Goal: Task Accomplishment & Management: Manage account settings

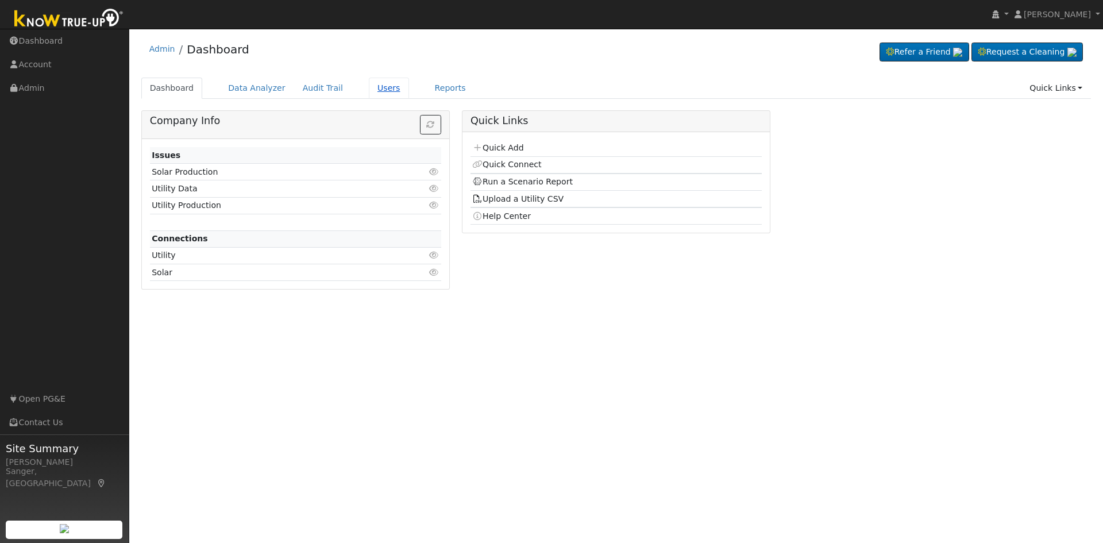
click at [369, 87] on link "Users" at bounding box center [389, 88] width 40 height 21
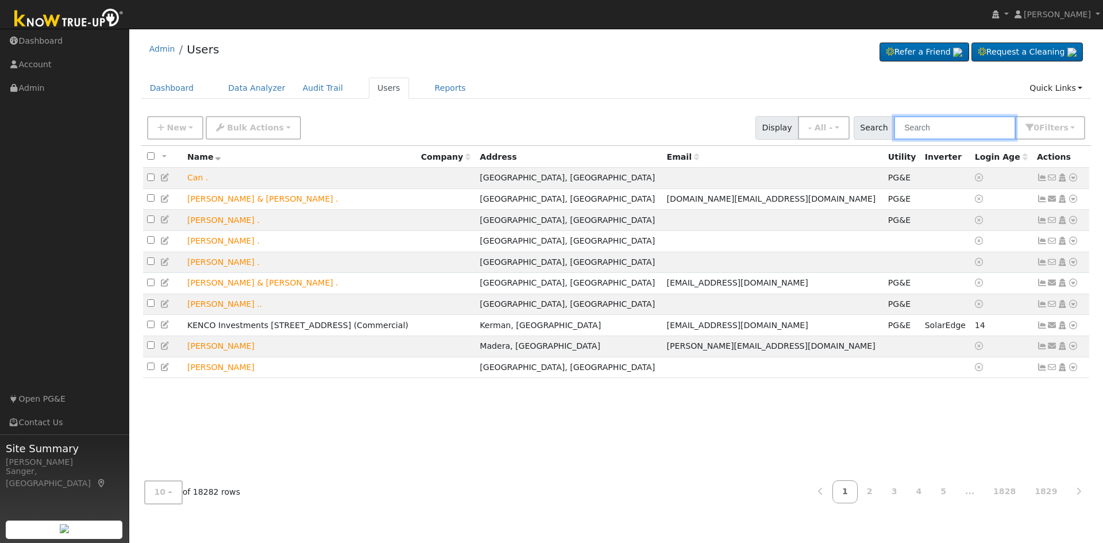
click at [933, 129] on input "text" at bounding box center [955, 128] width 122 height 24
paste input "Connie Gonzales"
type input "Connie Gonzales"
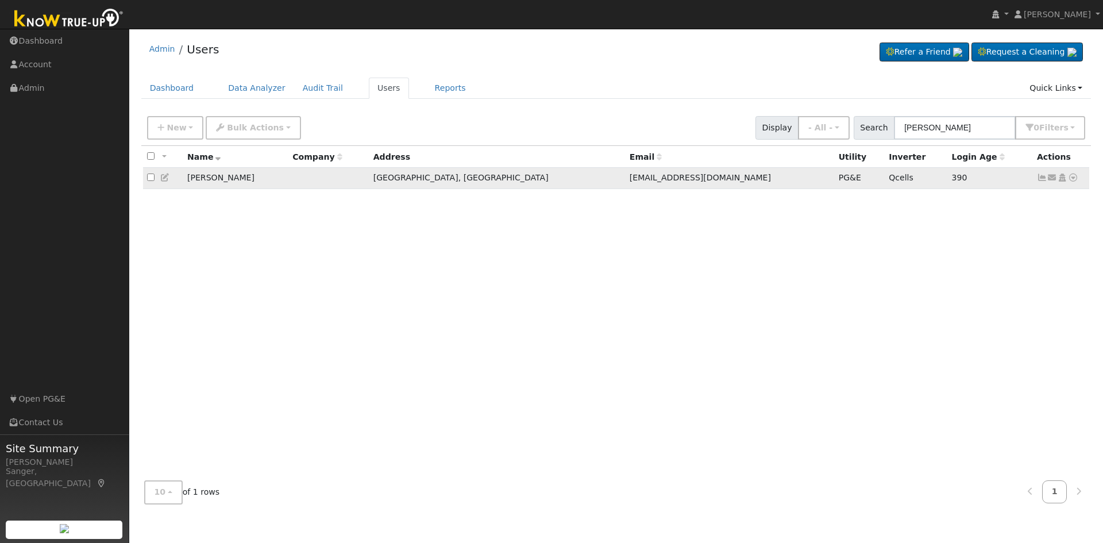
click at [1043, 179] on icon at bounding box center [1042, 178] width 10 height 8
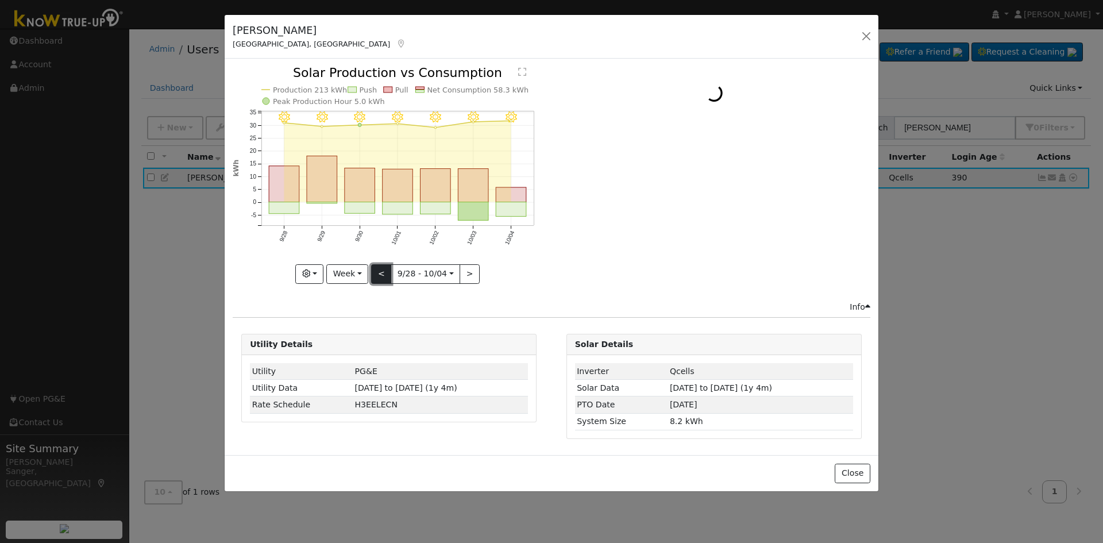
click at [380, 272] on button "<" at bounding box center [381, 274] width 20 height 20
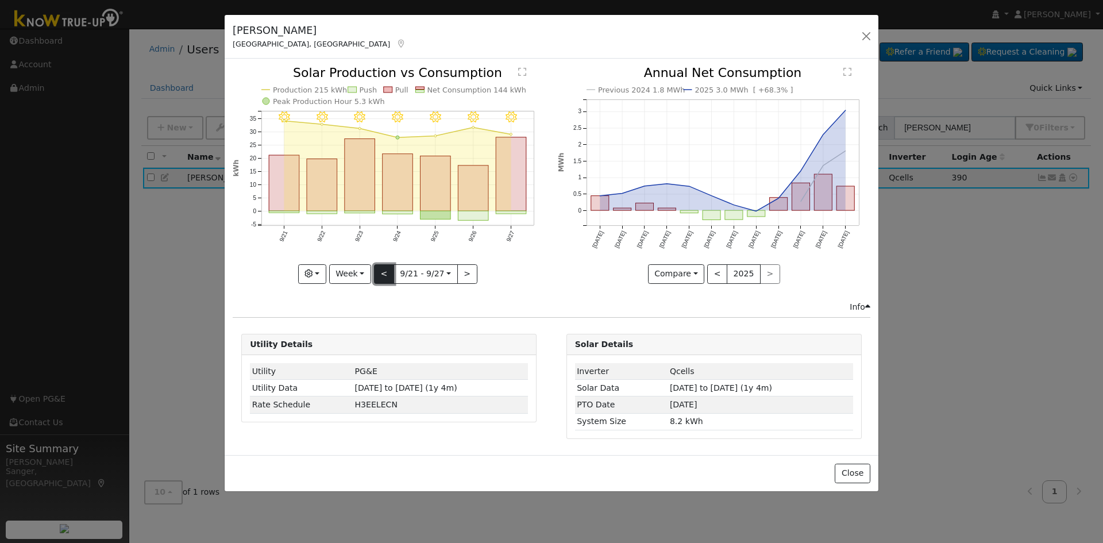
click at [380, 272] on button "<" at bounding box center [384, 274] width 20 height 20
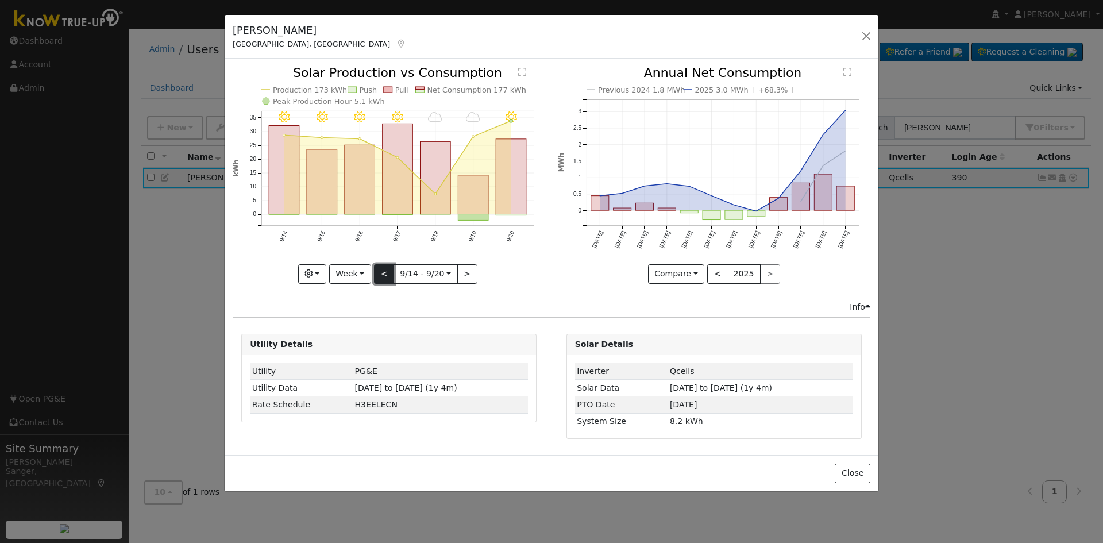
click at [380, 272] on button "<" at bounding box center [384, 274] width 20 height 20
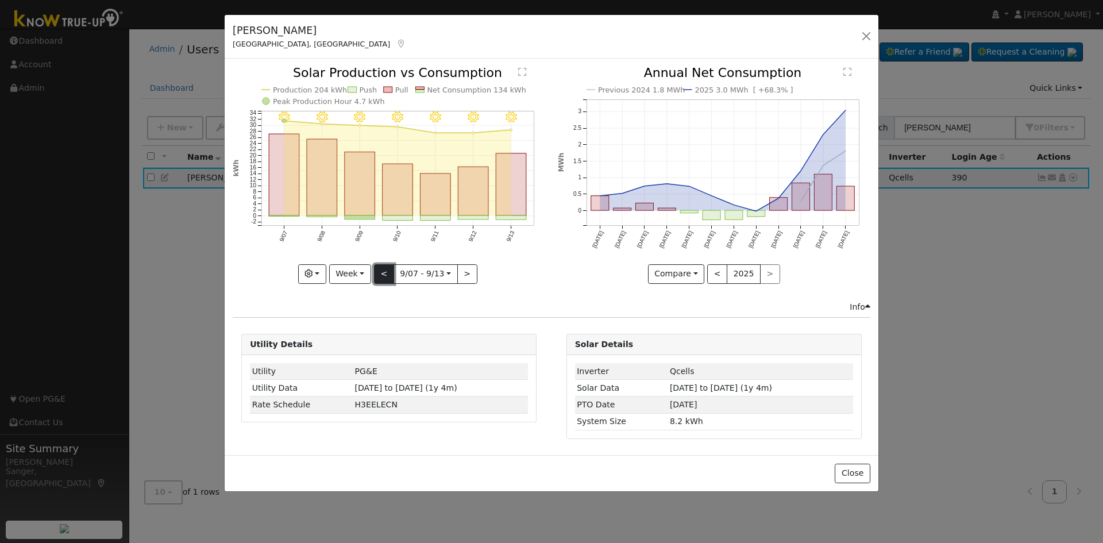
click at [380, 272] on button "<" at bounding box center [384, 274] width 20 height 20
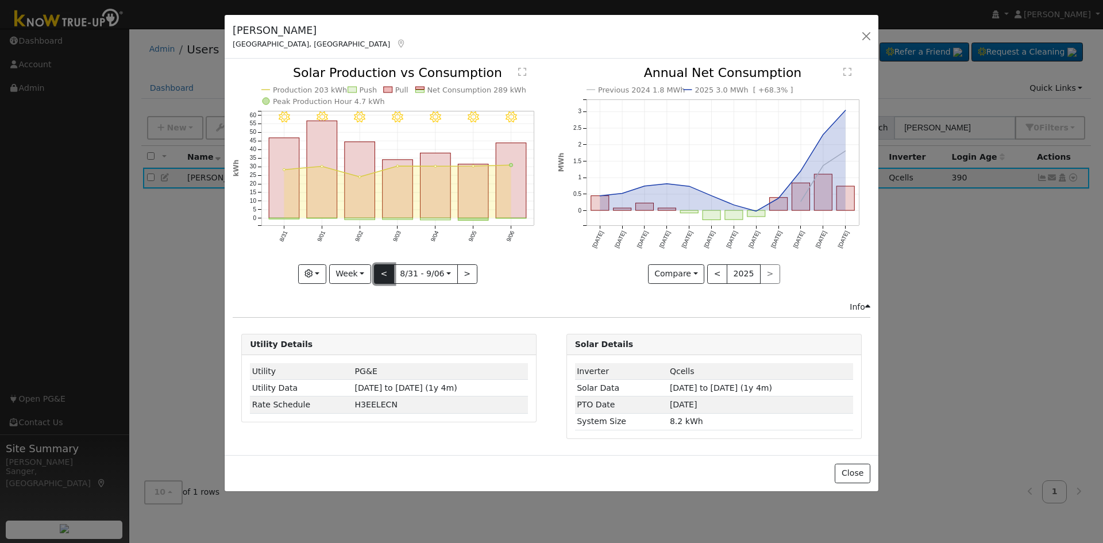
click at [380, 272] on button "<" at bounding box center [384, 274] width 20 height 20
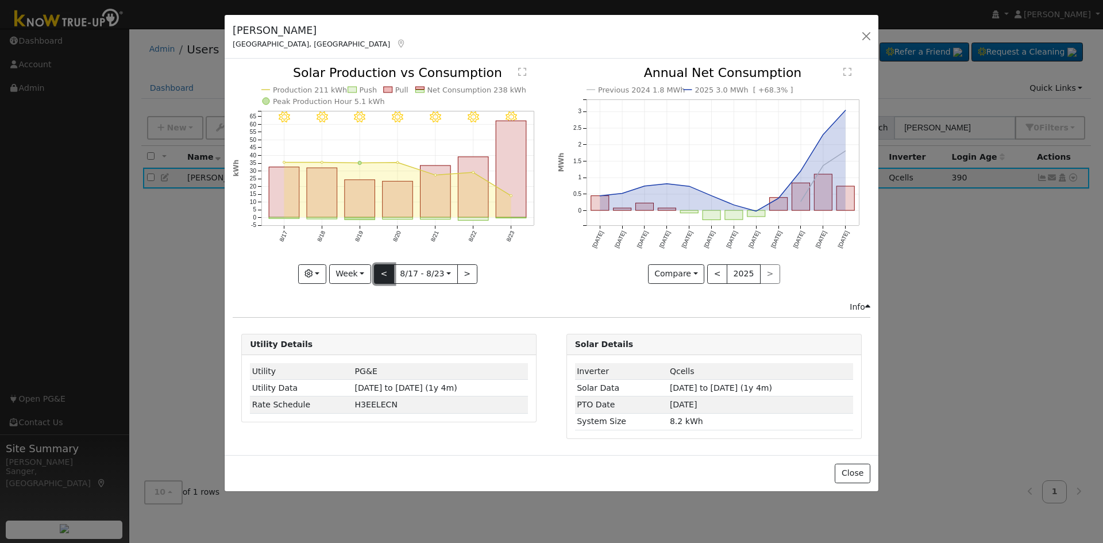
click at [380, 272] on button "<" at bounding box center [384, 274] width 20 height 20
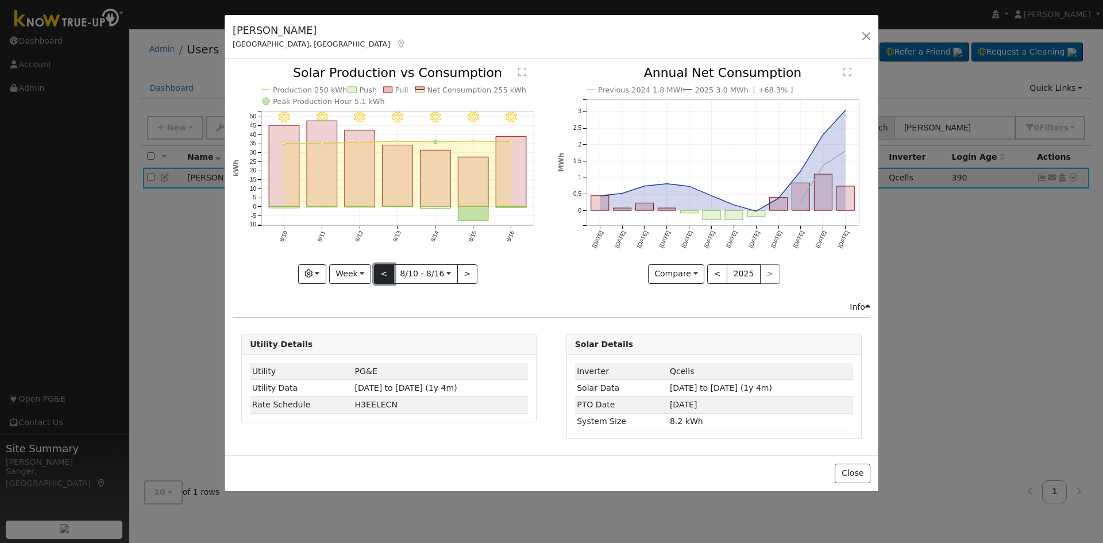
click at [380, 272] on button "<" at bounding box center [384, 274] width 20 height 20
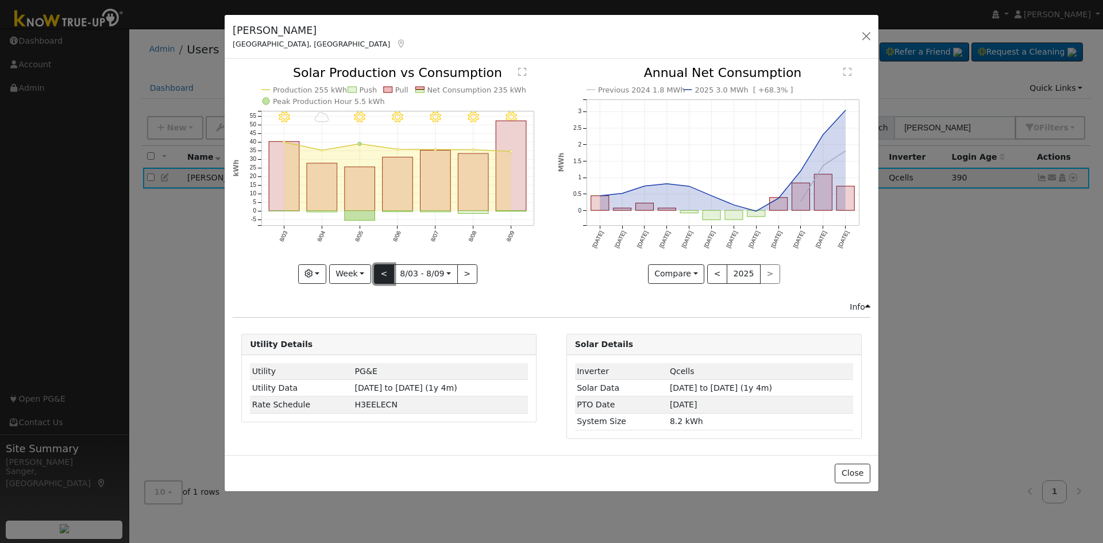
click at [380, 272] on button "<" at bounding box center [384, 274] width 20 height 20
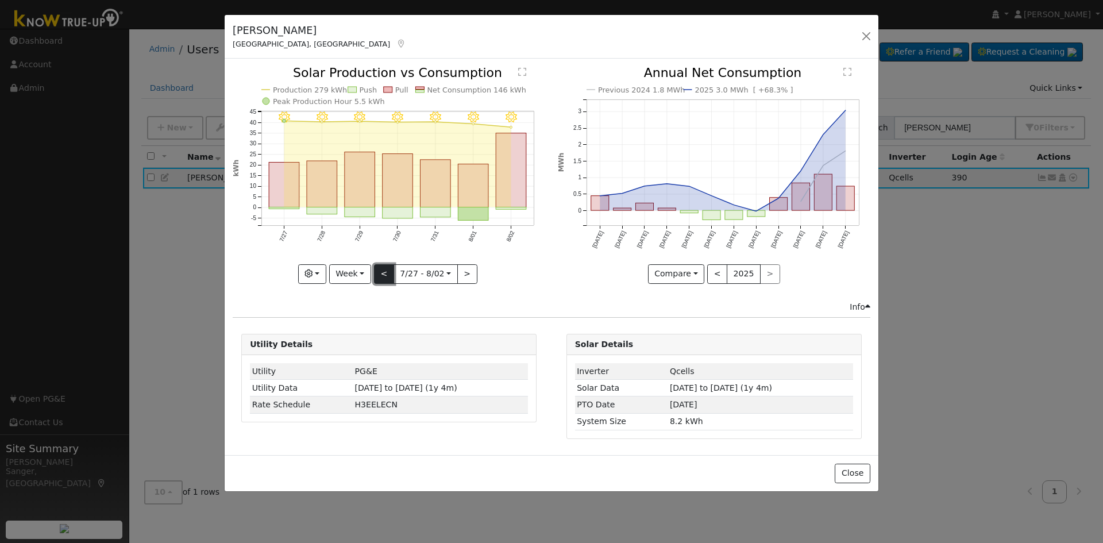
click at [380, 272] on button "<" at bounding box center [384, 274] width 20 height 20
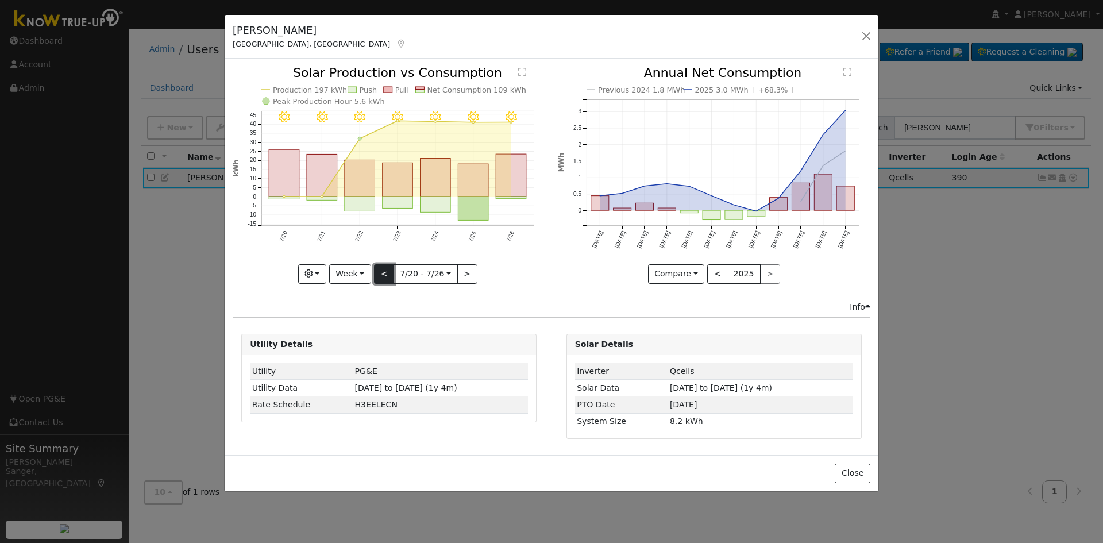
click at [380, 272] on button "<" at bounding box center [384, 274] width 20 height 20
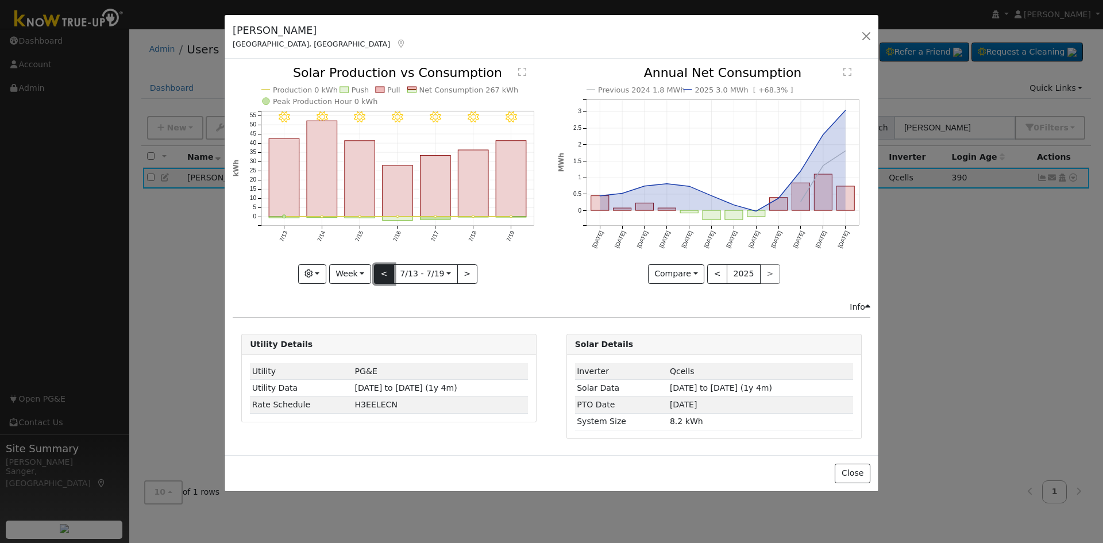
click at [381, 276] on button "<" at bounding box center [384, 274] width 20 height 20
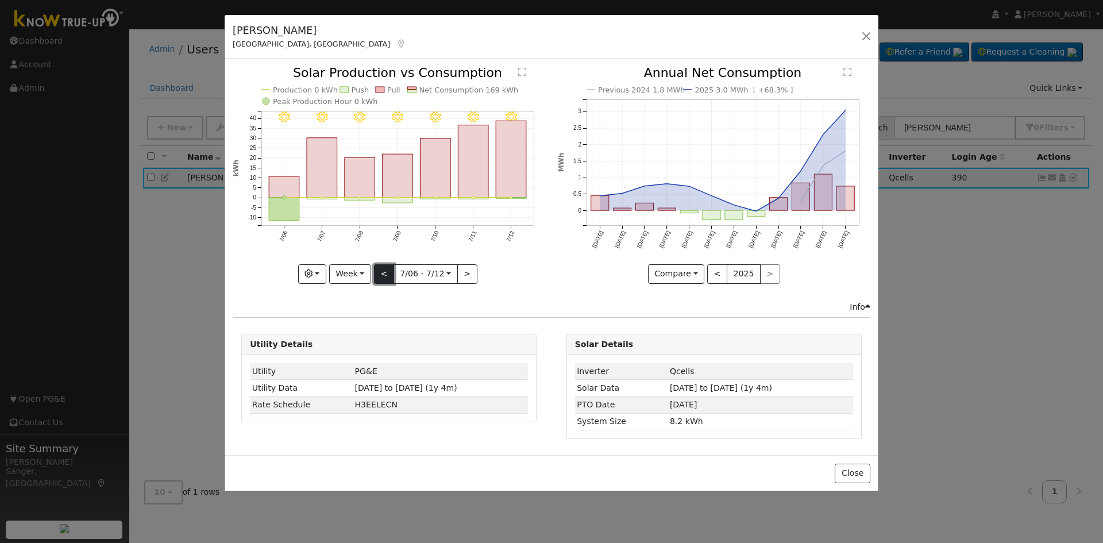
click at [381, 276] on button "<" at bounding box center [384, 274] width 20 height 20
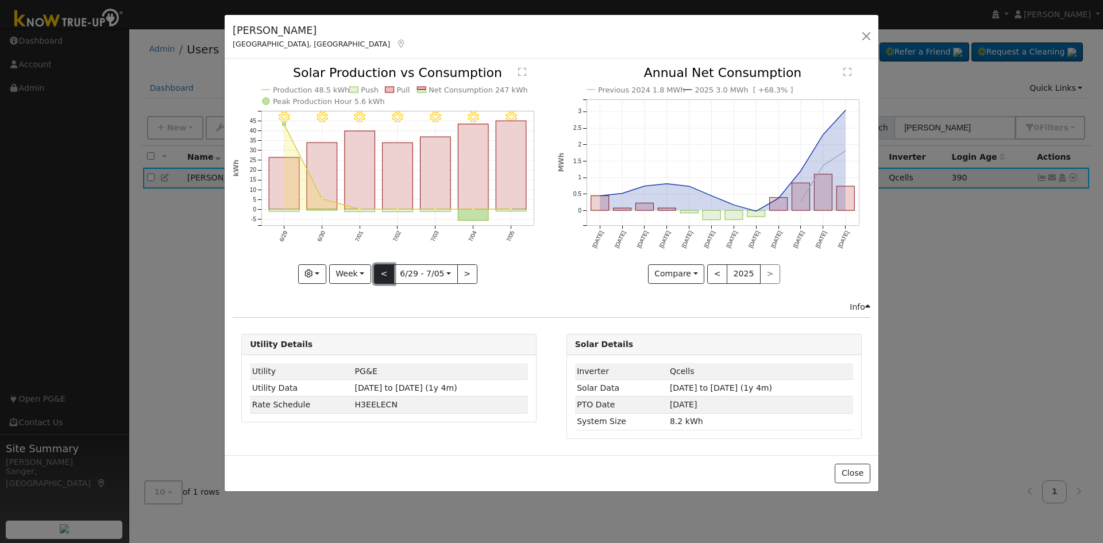
click at [381, 276] on button "<" at bounding box center [384, 274] width 20 height 20
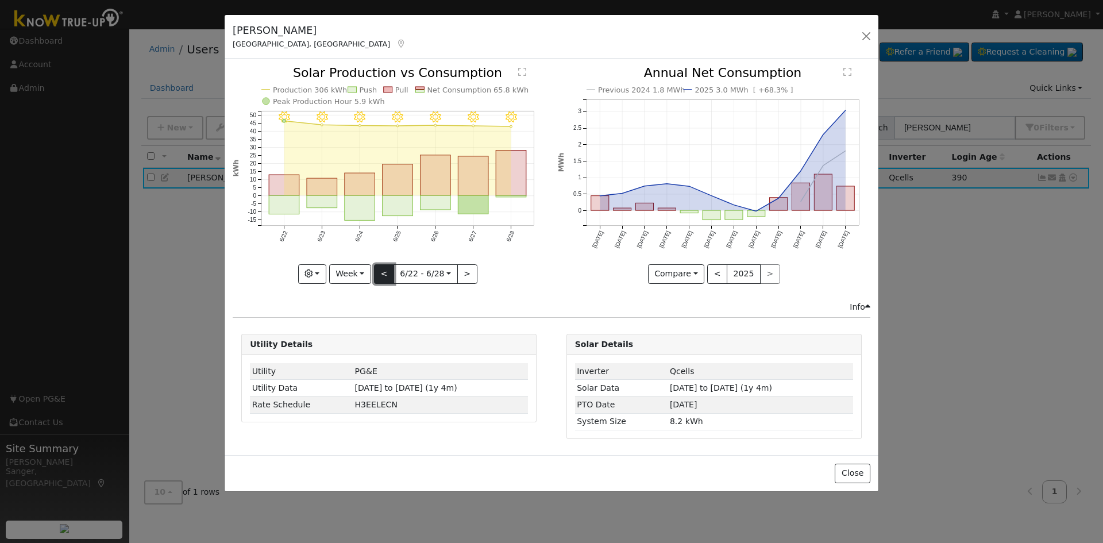
click at [381, 276] on button "<" at bounding box center [384, 274] width 20 height 20
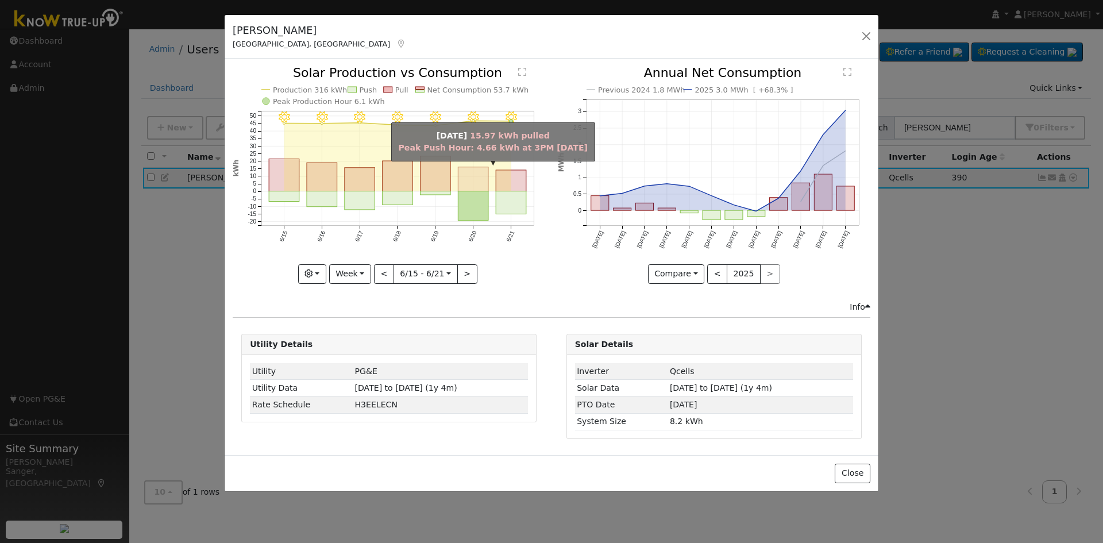
click at [463, 191] on rect "onclick=""" at bounding box center [473, 179] width 30 height 24
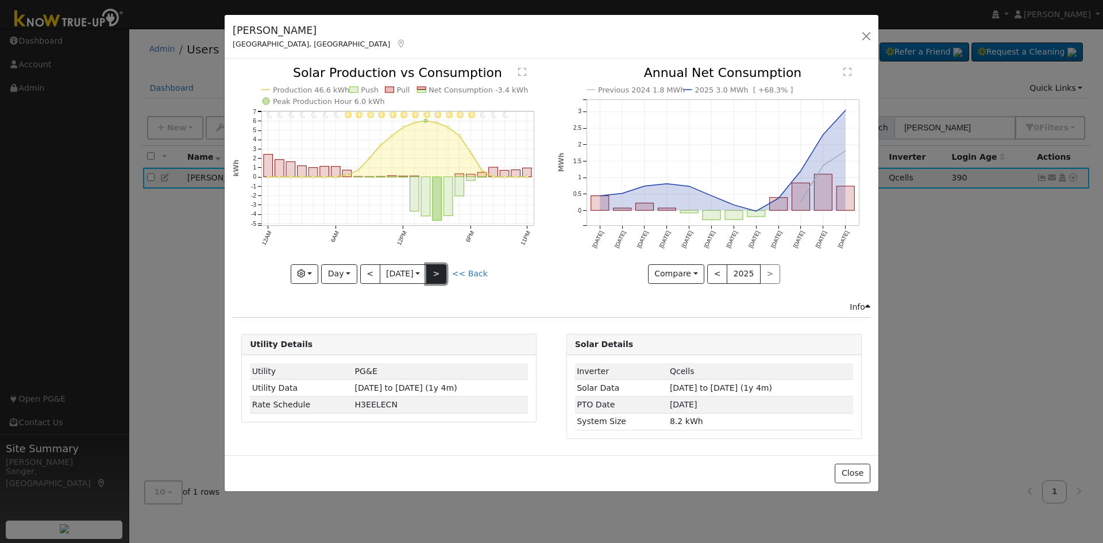
click at [438, 271] on button ">" at bounding box center [436, 274] width 20 height 20
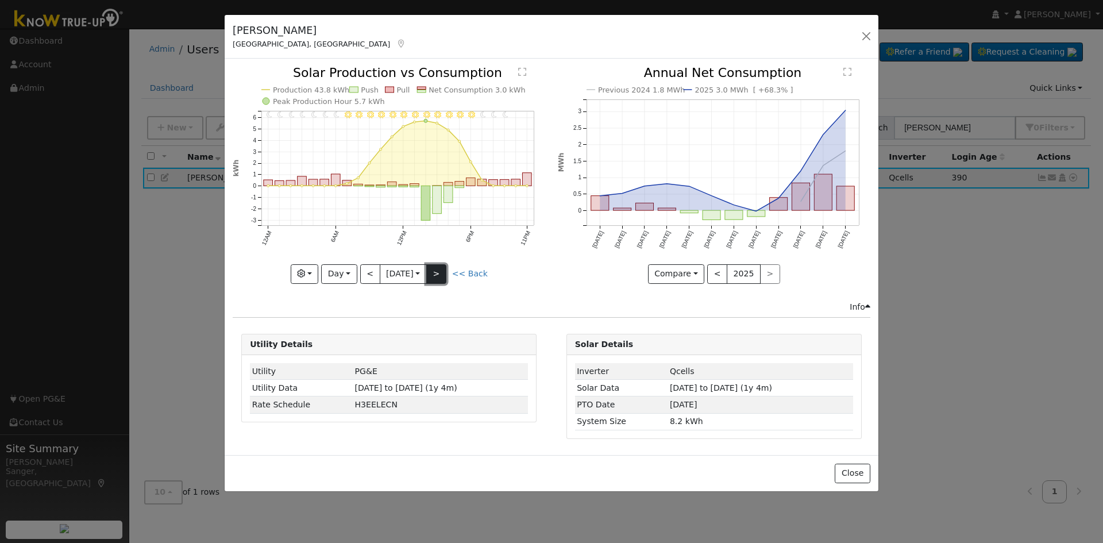
click at [438, 271] on button ">" at bounding box center [436, 274] width 20 height 20
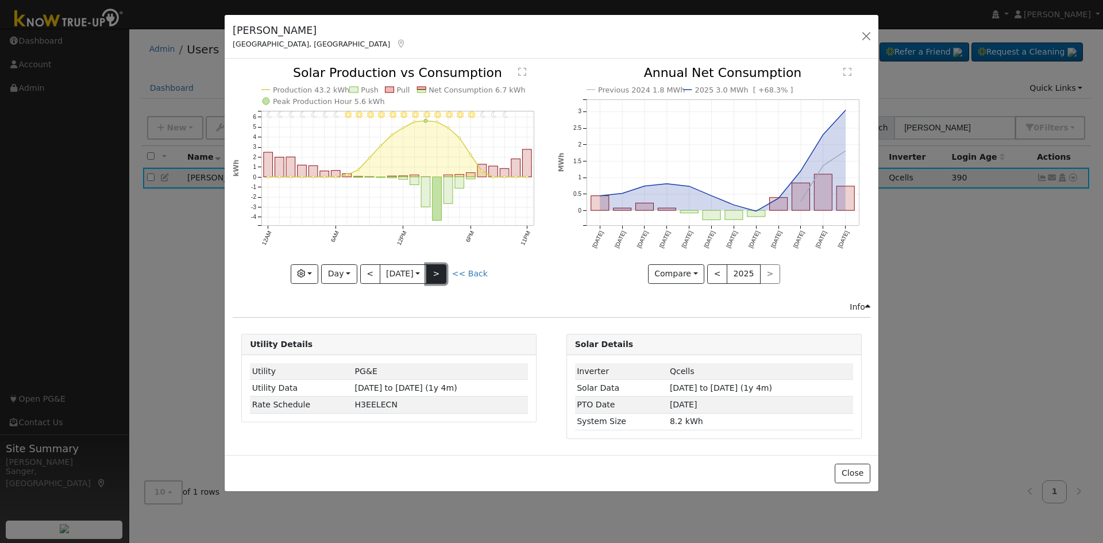
click at [438, 271] on button ">" at bounding box center [436, 274] width 20 height 20
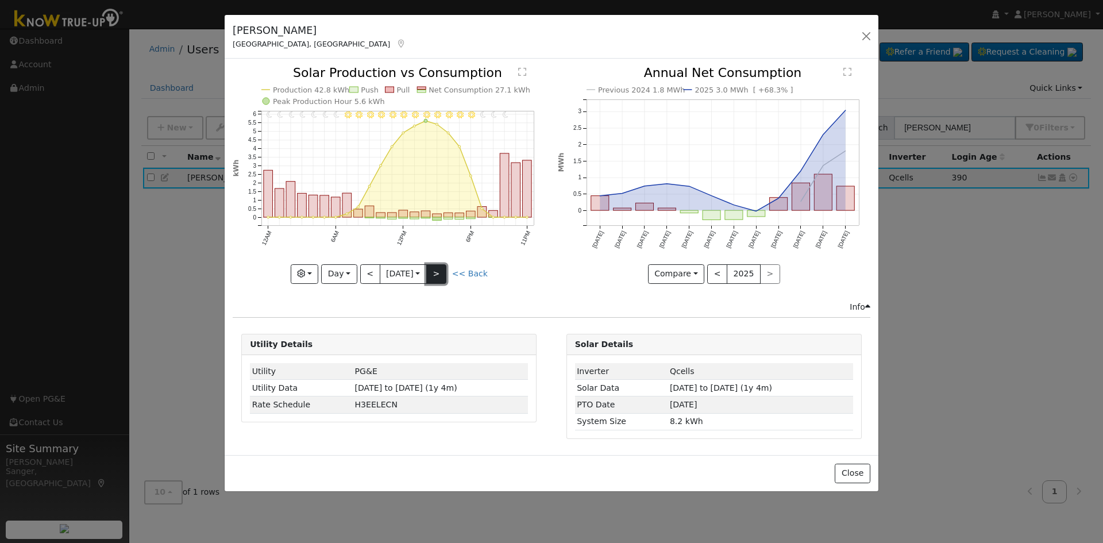
click at [438, 271] on button ">" at bounding box center [436, 274] width 20 height 20
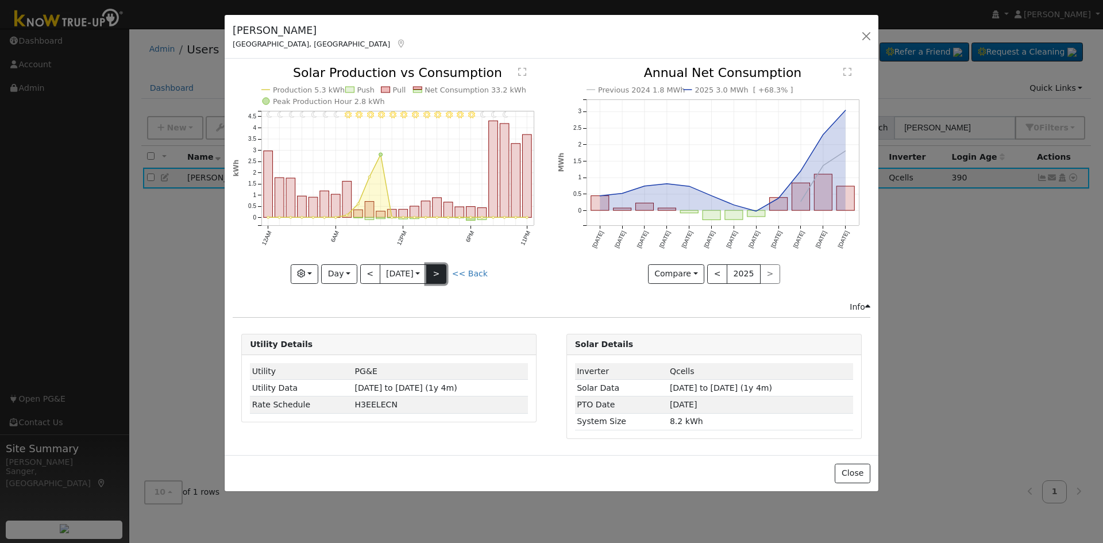
click at [438, 271] on button ">" at bounding box center [436, 274] width 20 height 20
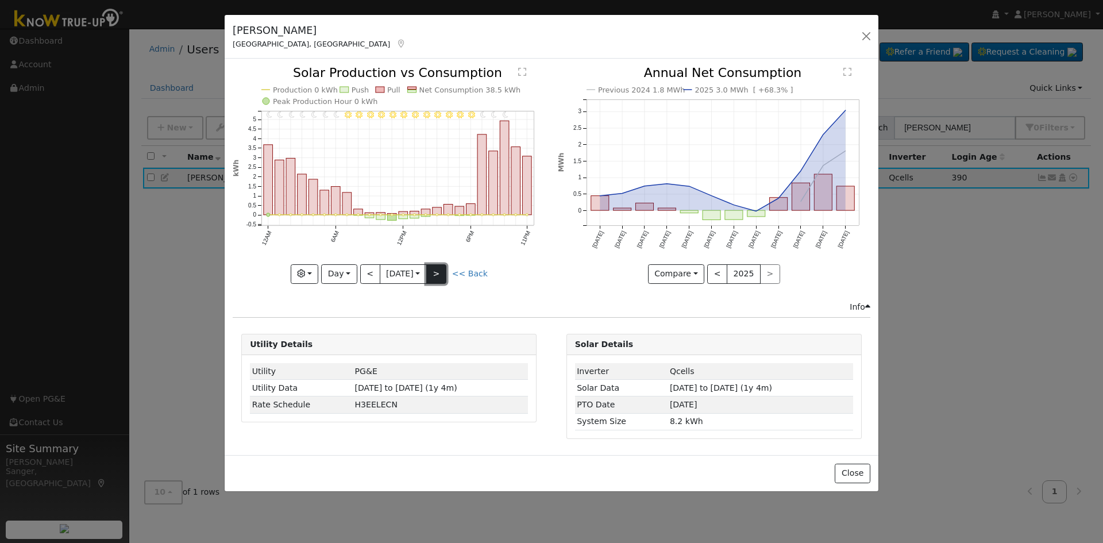
click at [438, 271] on button ">" at bounding box center [436, 274] width 20 height 20
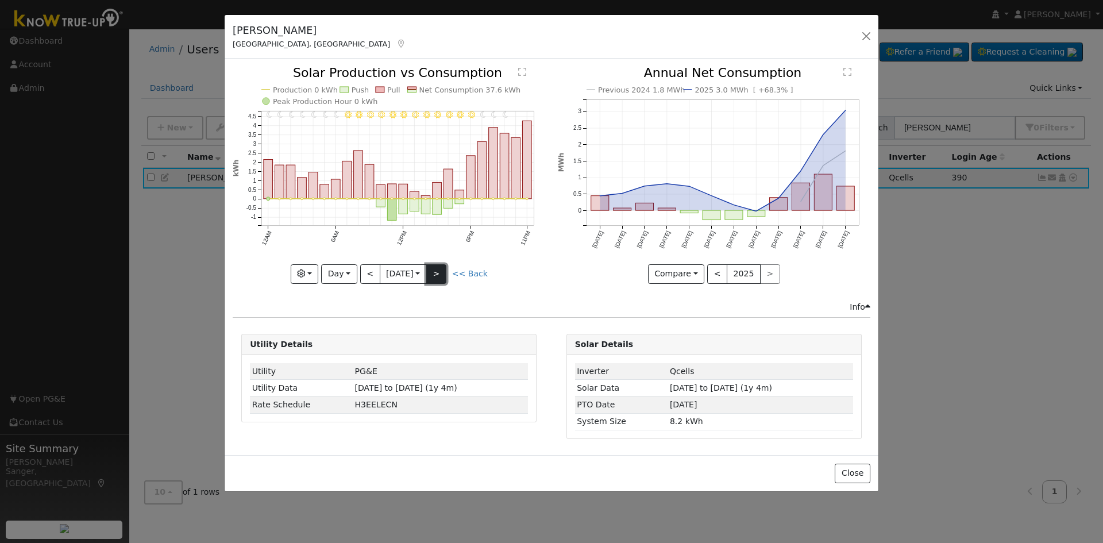
click at [438, 271] on button ">" at bounding box center [436, 274] width 20 height 20
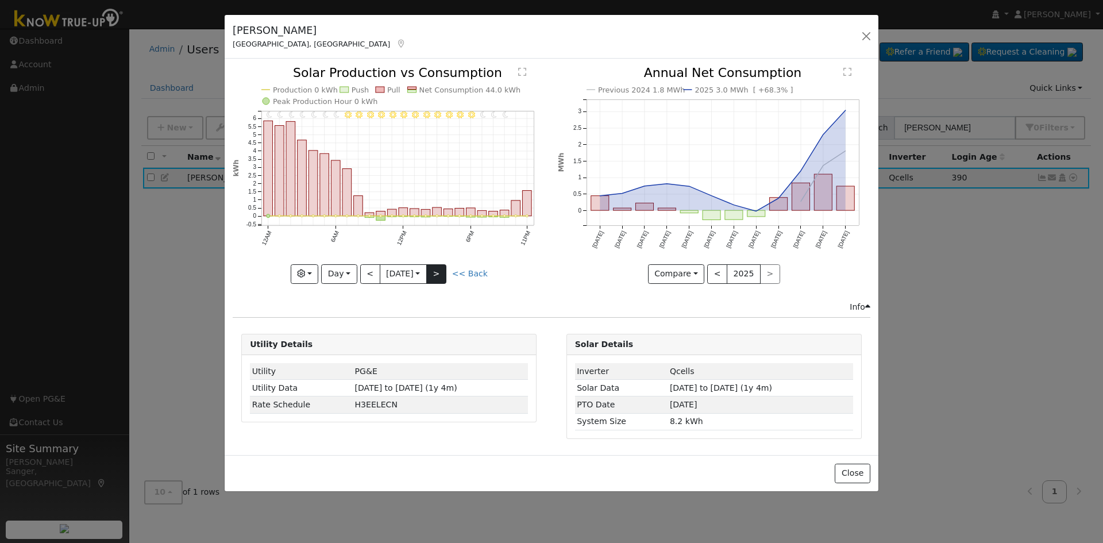
click at [438, 271] on div "11PM - undefined 10PM - undefined 9PM - Clear 8PM - Clear 7PM - Clear 6PM - Cle…" at bounding box center [389, 175] width 313 height 217
click at [438, 271] on button ">" at bounding box center [436, 274] width 20 height 20
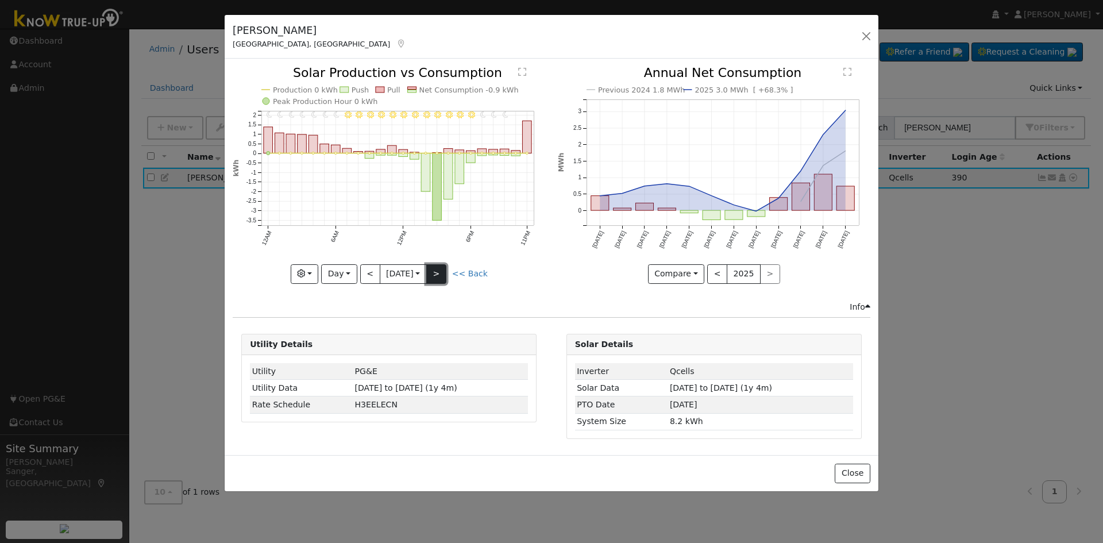
click at [438, 271] on button ">" at bounding box center [436, 274] width 20 height 20
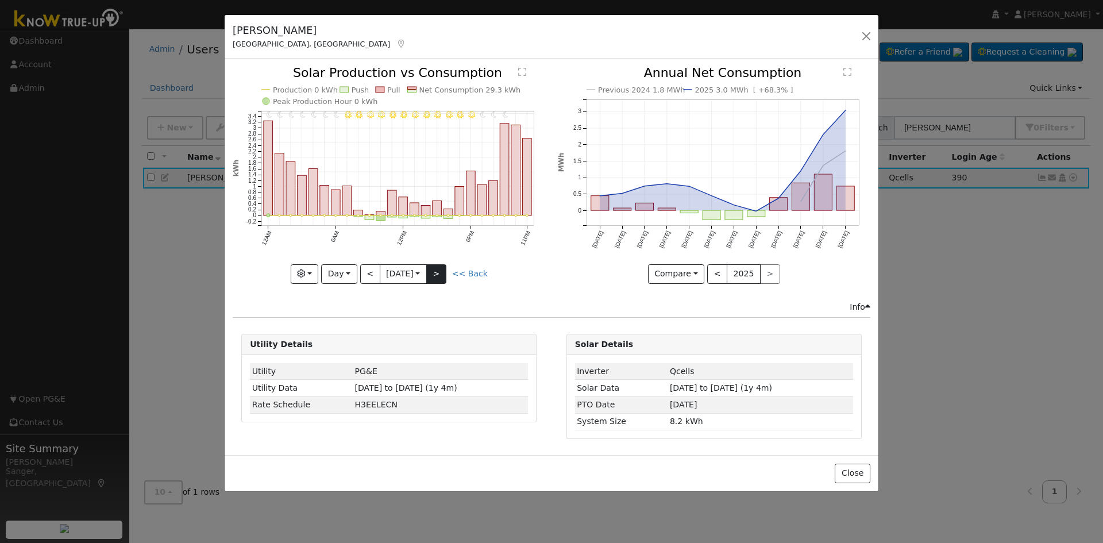
click at [438, 271] on div "11PM - undefined 10PM - undefined 9PM - Clear 8PM - Clear 7PM - Clear 6PM - Cle…" at bounding box center [389, 175] width 313 height 217
click at [438, 271] on button ">" at bounding box center [436, 274] width 20 height 20
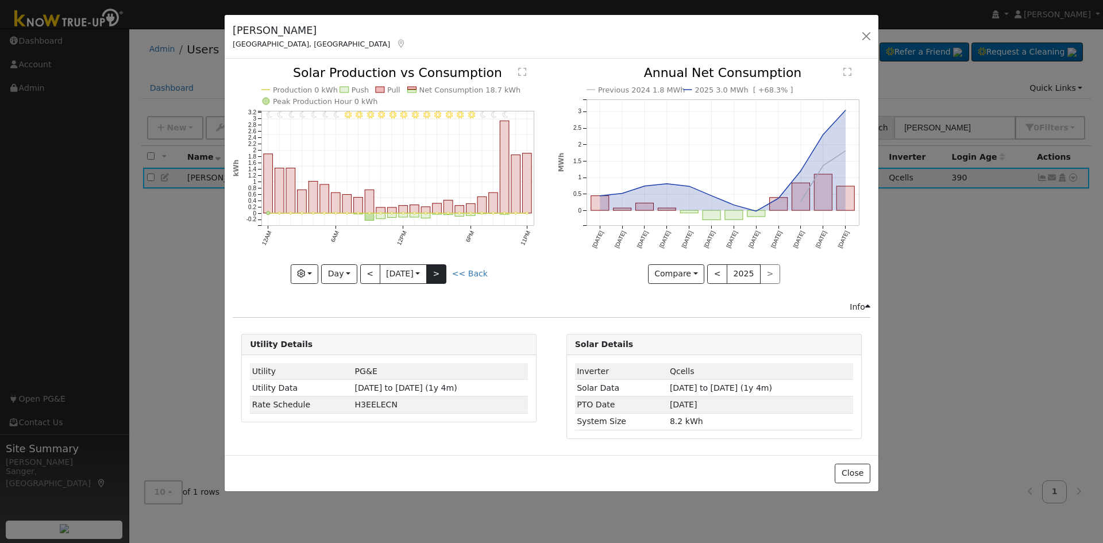
click at [438, 271] on div at bounding box center [389, 175] width 313 height 217
click at [438, 271] on button ">" at bounding box center [436, 274] width 20 height 20
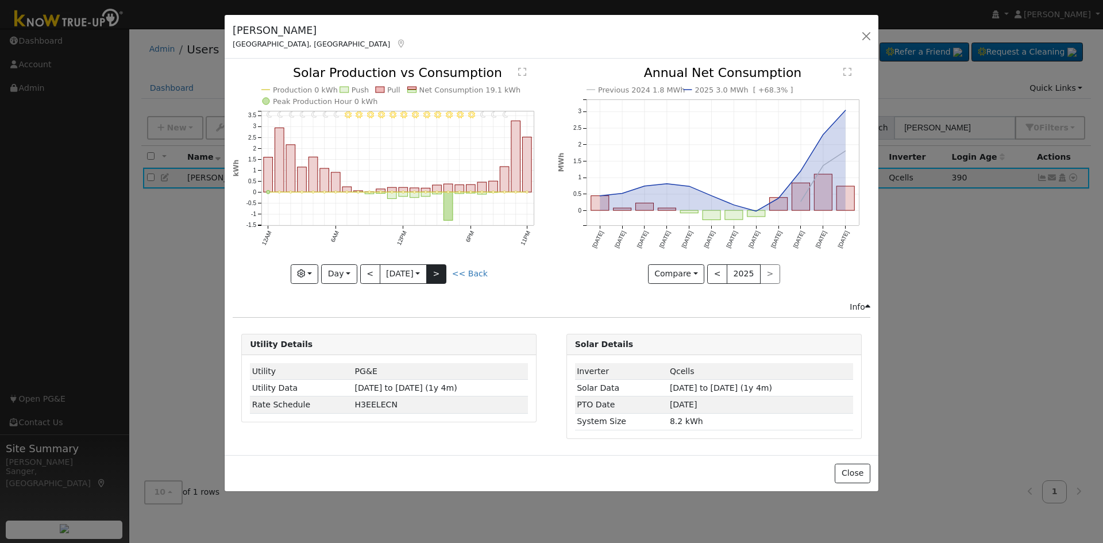
click at [438, 271] on div at bounding box center [389, 175] width 313 height 217
click at [438, 271] on button ">" at bounding box center [436, 274] width 20 height 20
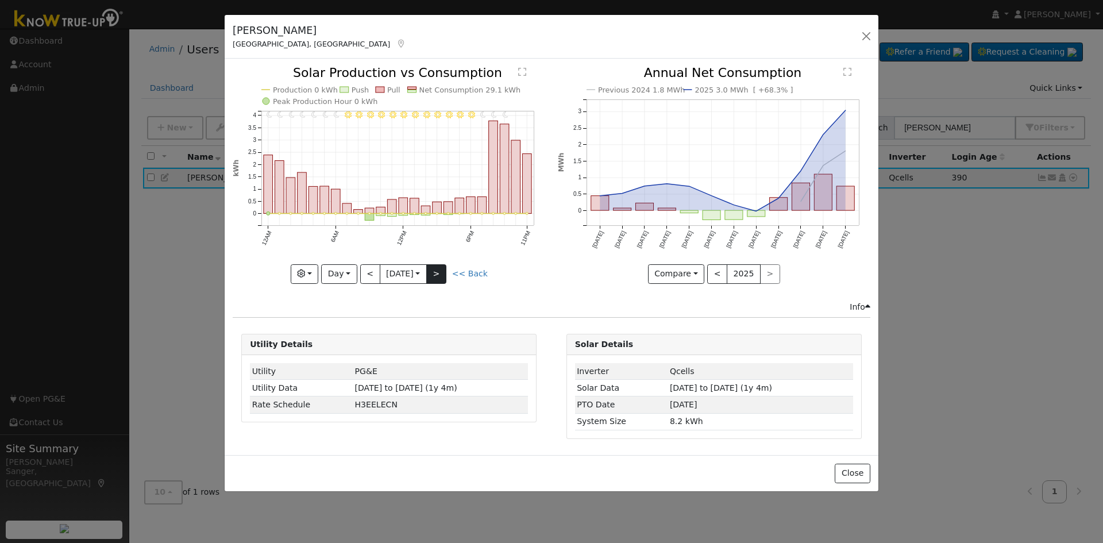
click at [438, 271] on div at bounding box center [389, 175] width 313 height 217
click at [438, 271] on button ">" at bounding box center [436, 274] width 20 height 20
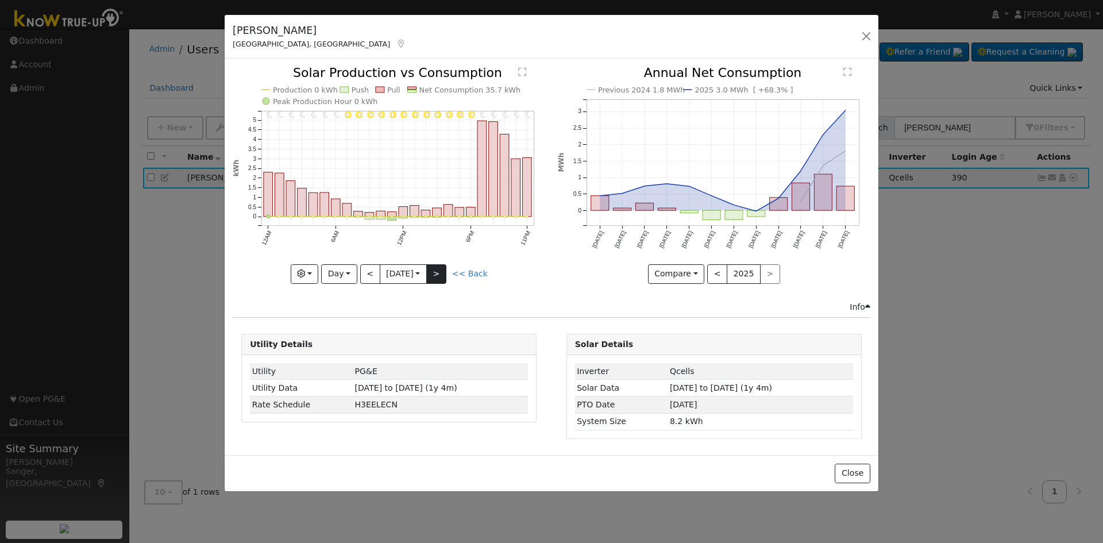
click at [438, 271] on div "11PM - Clear 10PM - Clear 9PM - Clear 8PM - Clear 7PM - Clear 6PM - Clear 5PM -…" at bounding box center [389, 175] width 313 height 217
click at [438, 271] on button ">" at bounding box center [436, 274] width 20 height 20
click at [438, 271] on div at bounding box center [389, 175] width 313 height 217
click at [438, 271] on button ">" at bounding box center [436, 274] width 20 height 20
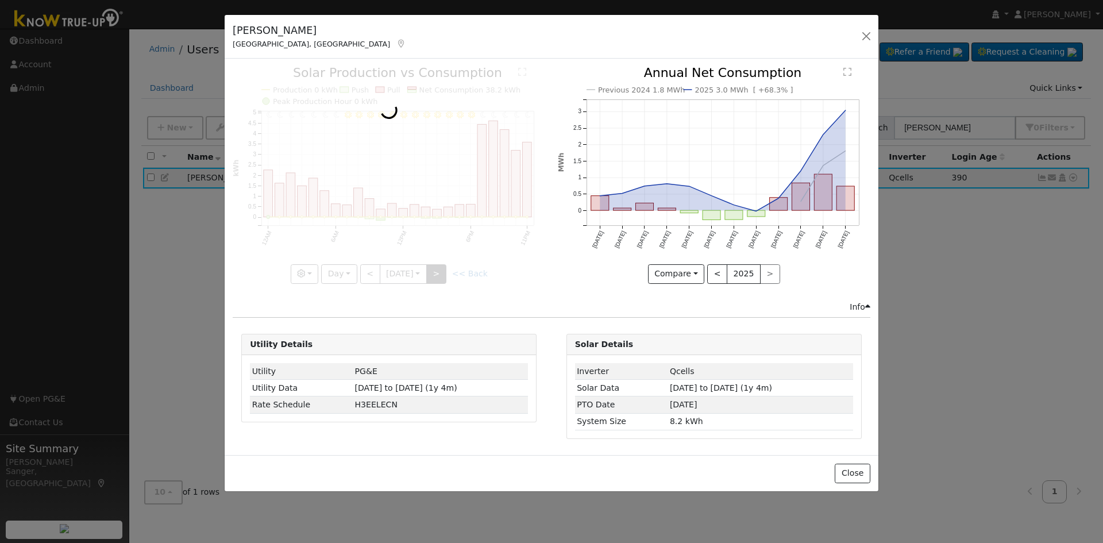
click at [438, 271] on div at bounding box center [389, 175] width 313 height 217
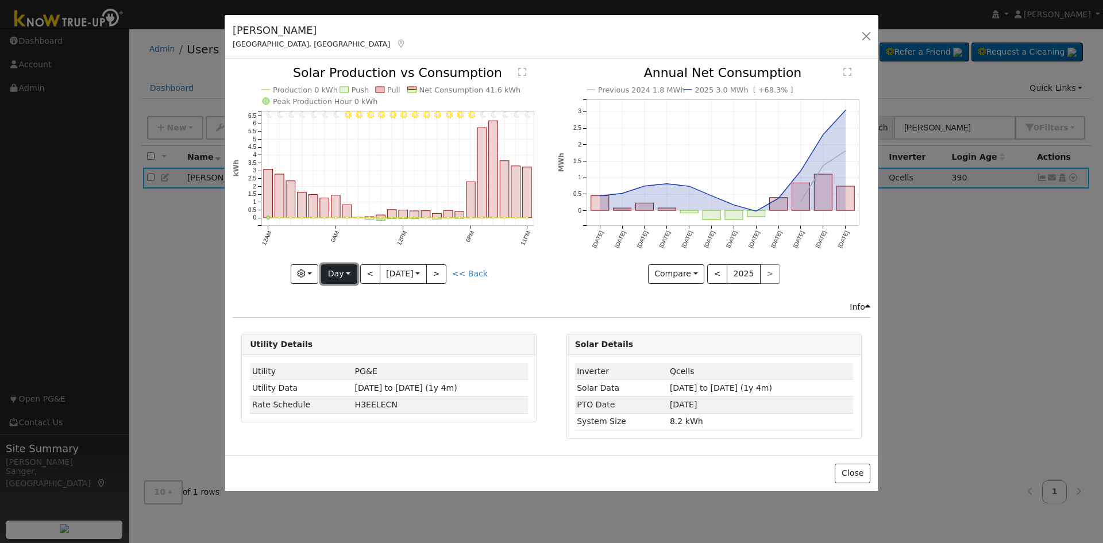
click at [336, 271] on button "Day" at bounding box center [339, 274] width 36 height 20
click at [341, 315] on link "Week" at bounding box center [362, 314] width 80 height 16
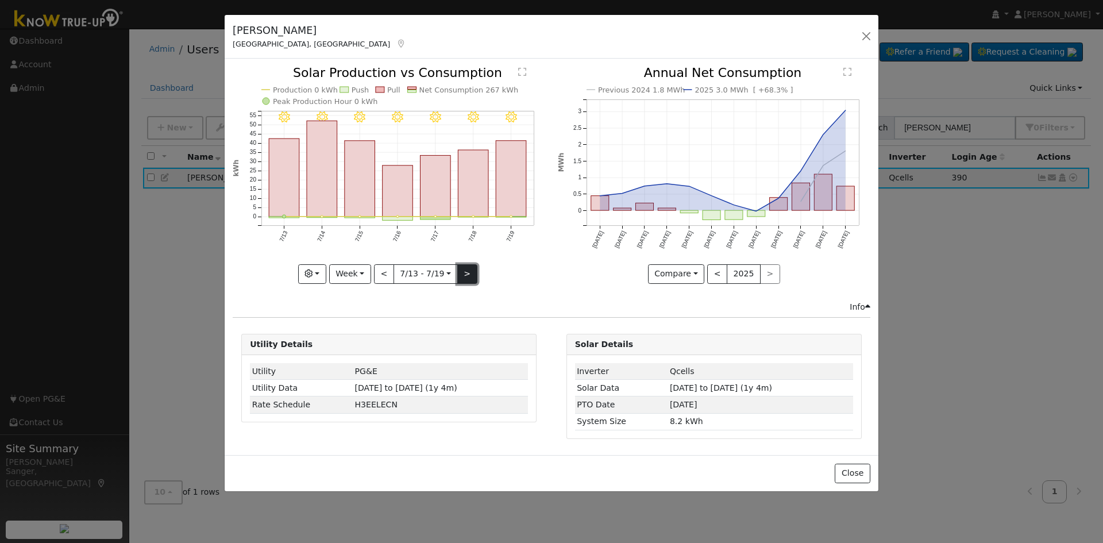
click at [464, 276] on button ">" at bounding box center [467, 274] width 20 height 20
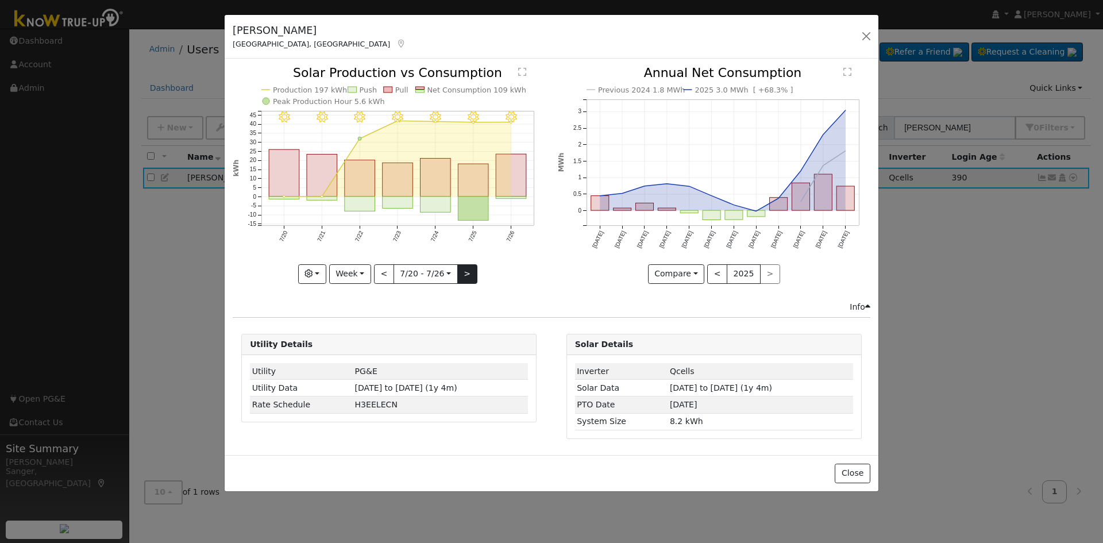
click at [464, 276] on div "7/26 - Clear 7/25 - Clear 7/24 - Clear 7/23 - Clear 7/22 - Clear 7/21 - Clear 7…" at bounding box center [389, 175] width 313 height 217
click at [316, 169] on rect "onclick=""" at bounding box center [322, 176] width 30 height 43
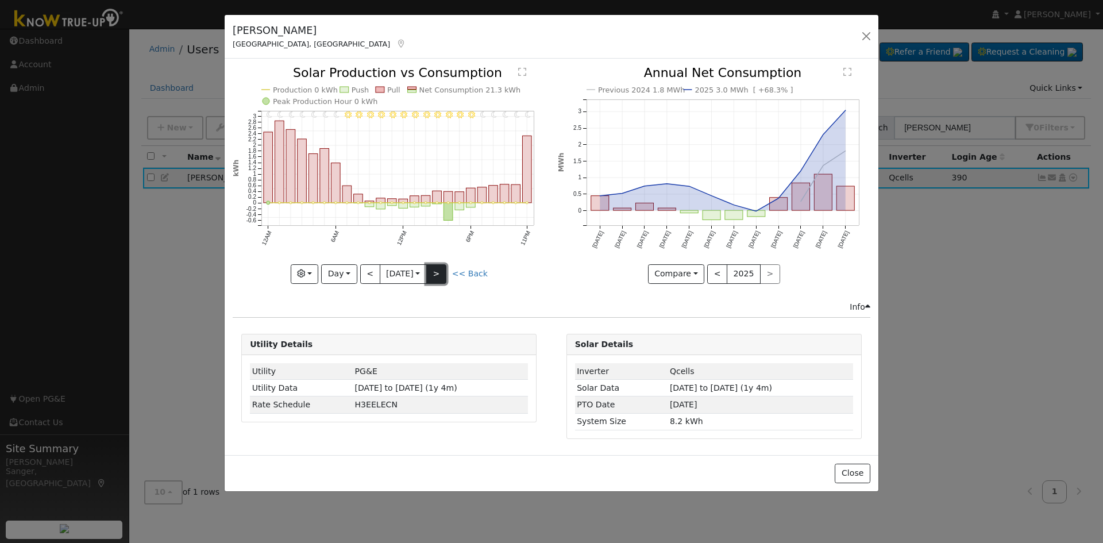
click at [442, 272] on button ">" at bounding box center [436, 274] width 20 height 20
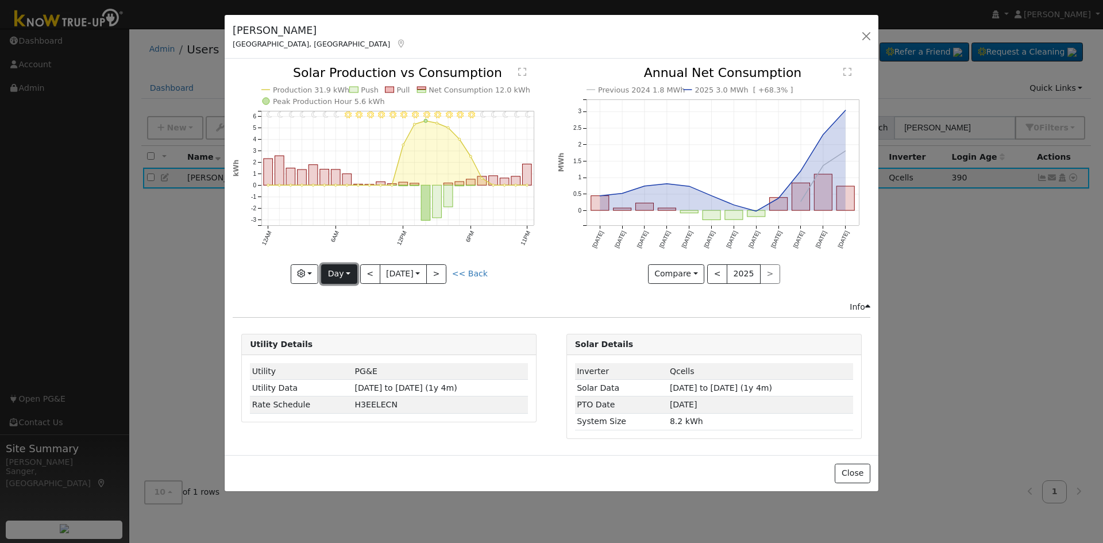
click at [339, 271] on button "Day" at bounding box center [339, 274] width 36 height 20
click at [352, 323] on link "Month" at bounding box center [362, 330] width 80 height 16
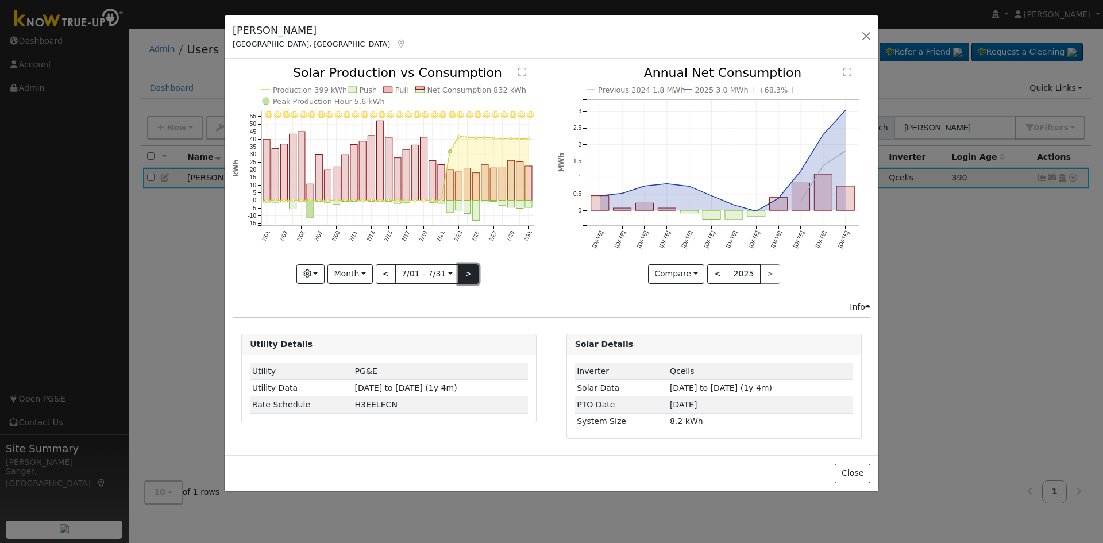
click at [465, 270] on button ">" at bounding box center [468, 274] width 20 height 20
type input "2025-08-01"
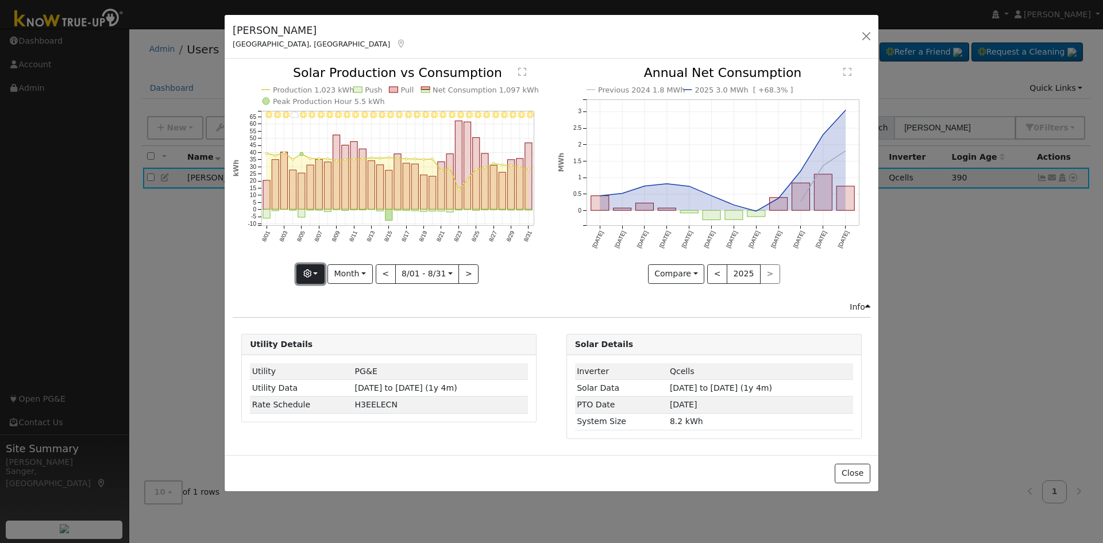
click at [308, 275] on icon "button" at bounding box center [307, 273] width 8 height 8
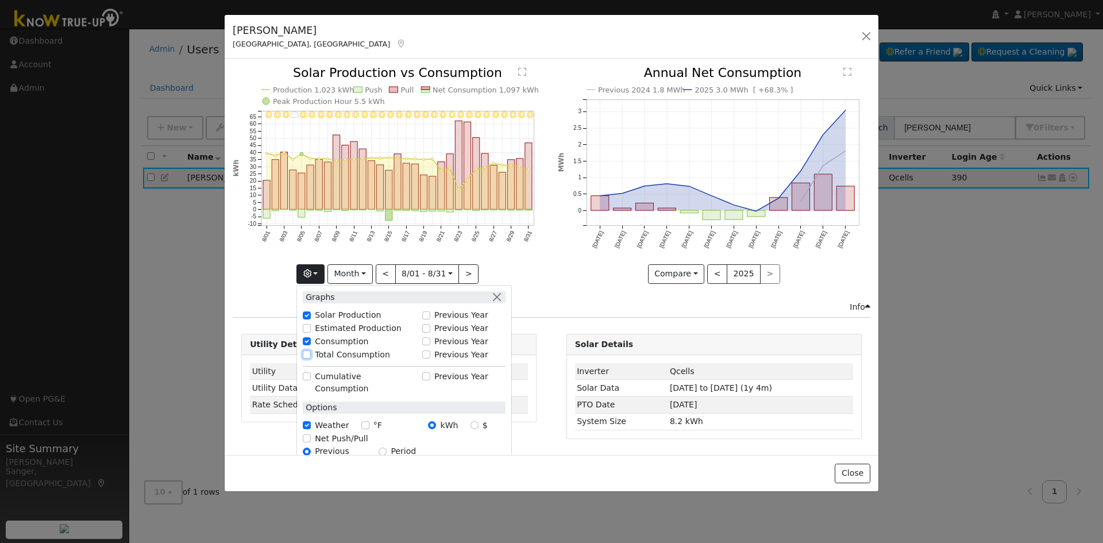
click at [311, 353] on input "Total Consumption" at bounding box center [307, 354] width 8 height 8
checkbox input "true"
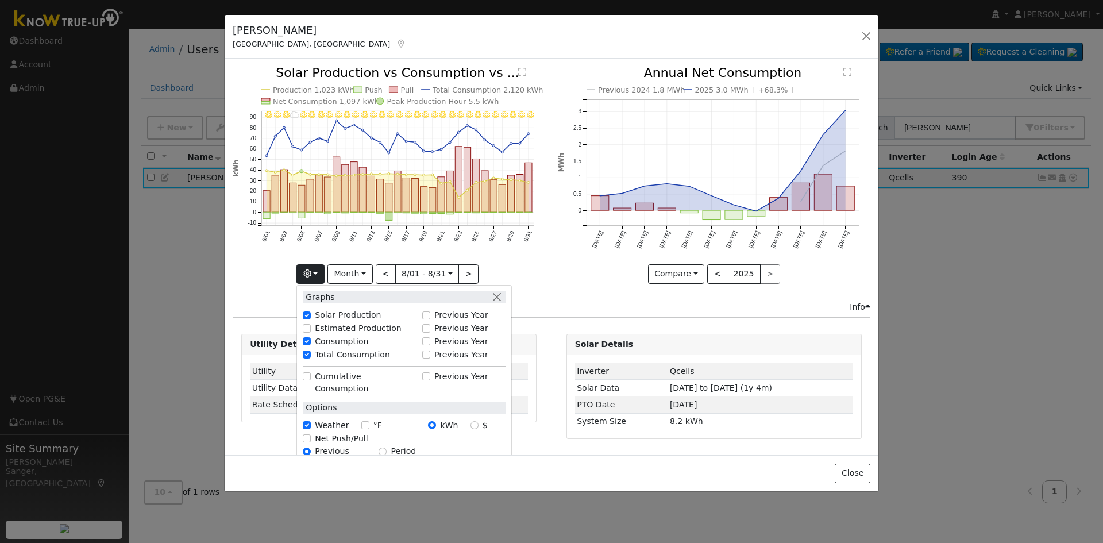
click at [496, 264] on icon "8/31 - Clear 8/30 - Clear 8/29 - MostlyClear 8/28 - MostlyClear 8/27 - Clear 8/…" at bounding box center [389, 174] width 313 height 215
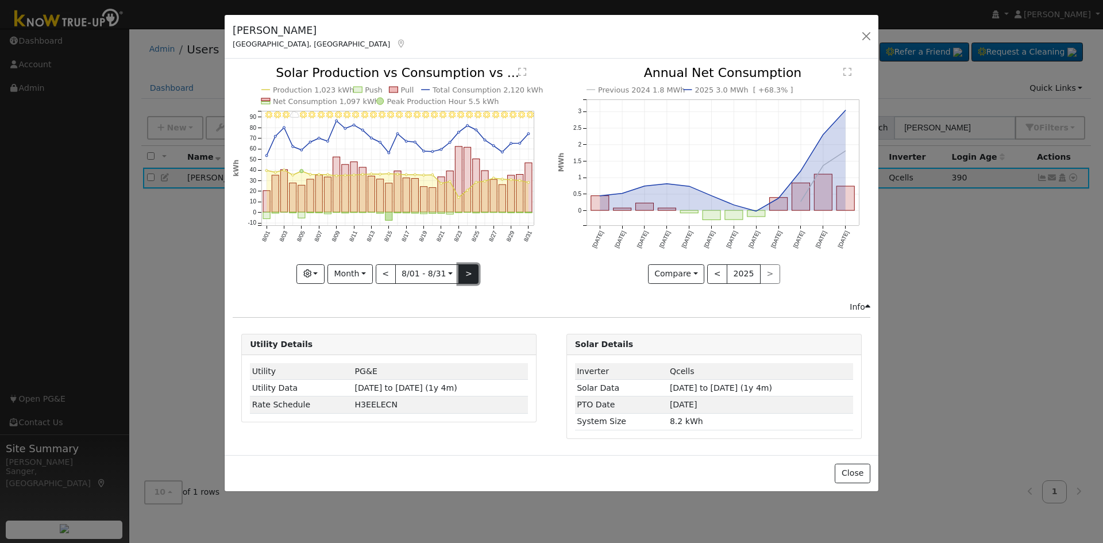
click at [465, 274] on button ">" at bounding box center [468, 274] width 20 height 20
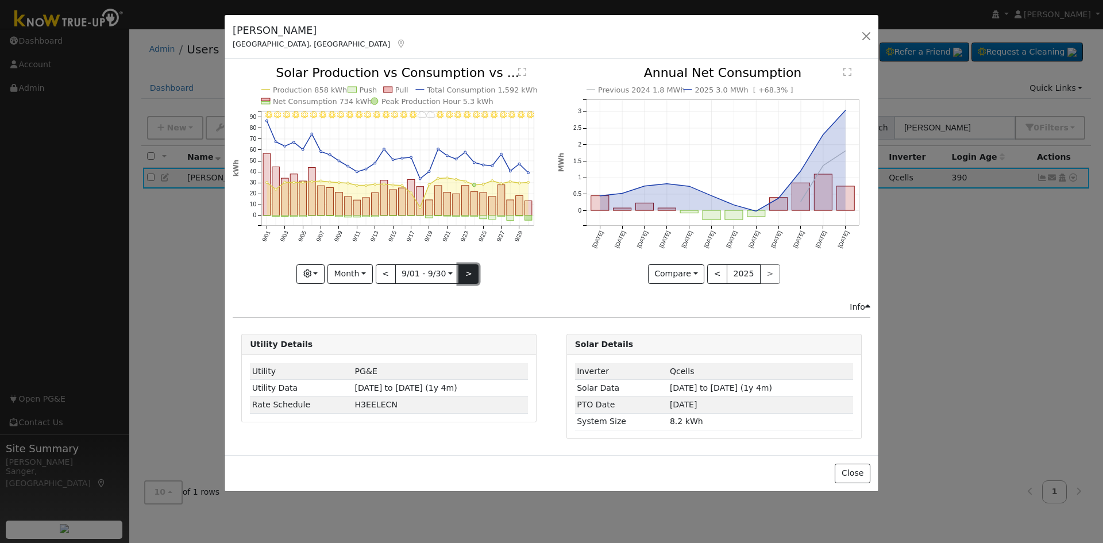
click at [465, 274] on button ">" at bounding box center [468, 274] width 20 height 20
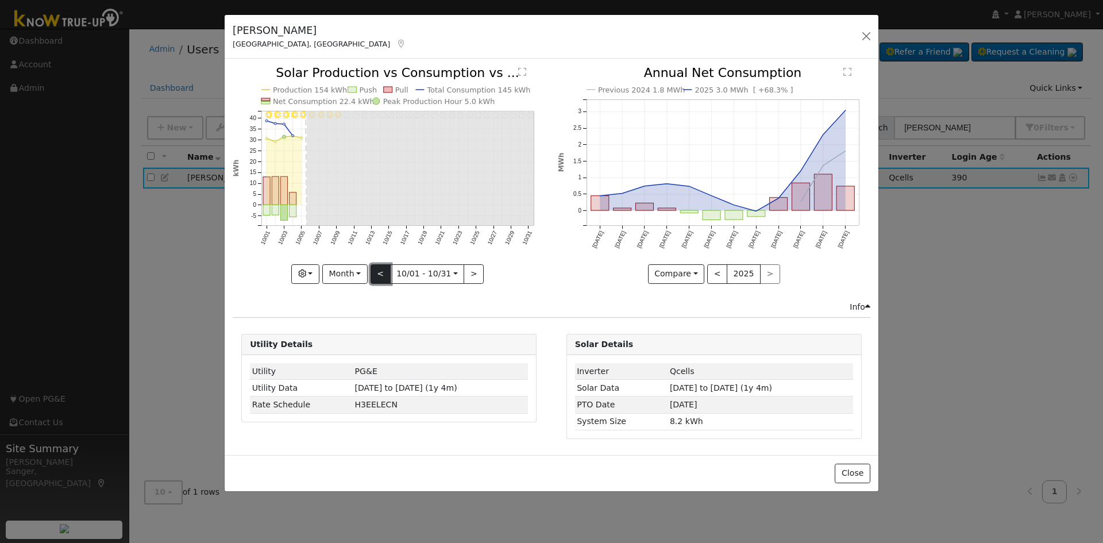
click at [377, 276] on button "<" at bounding box center [381, 274] width 20 height 20
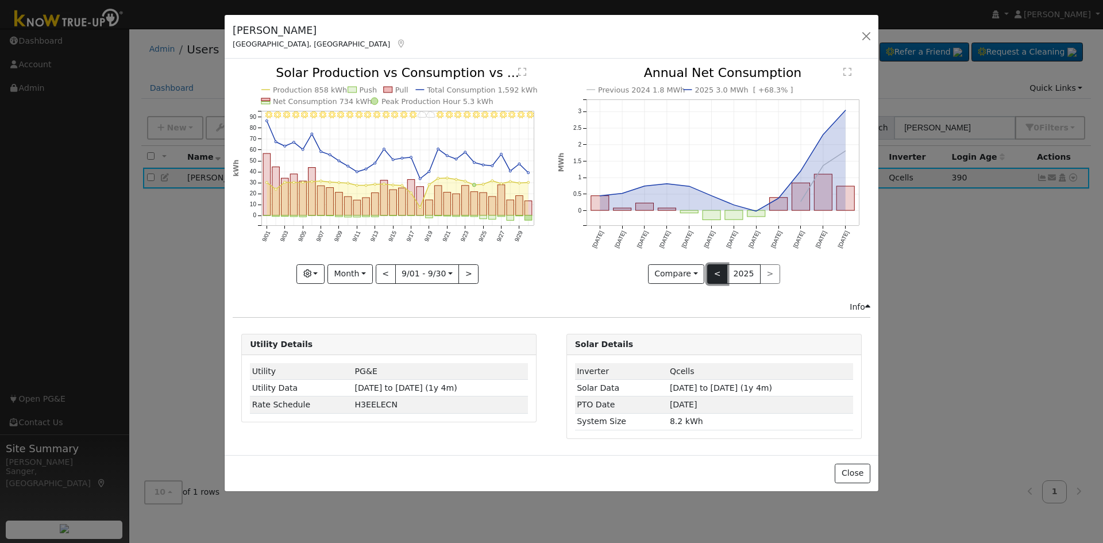
click at [715, 278] on button "<" at bounding box center [717, 274] width 20 height 20
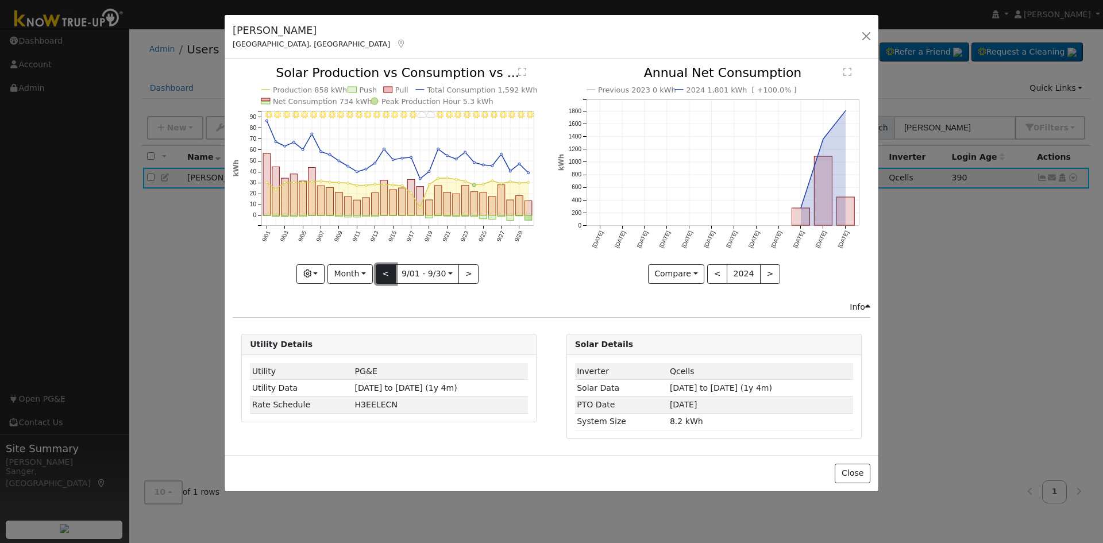
click at [386, 273] on button "<" at bounding box center [386, 274] width 20 height 20
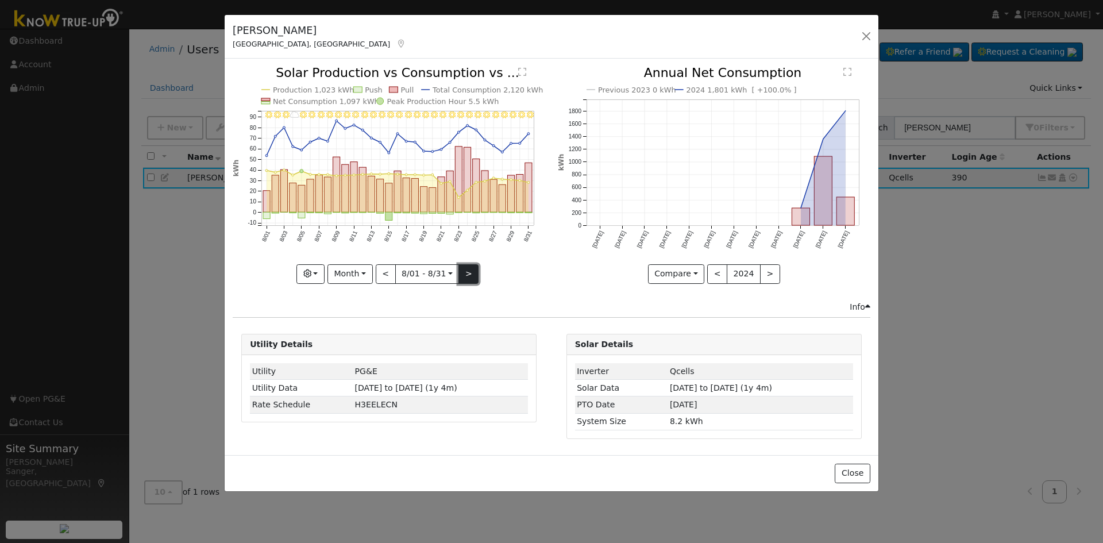
click at [471, 273] on button ">" at bounding box center [468, 274] width 20 height 20
type input "[DATE]"
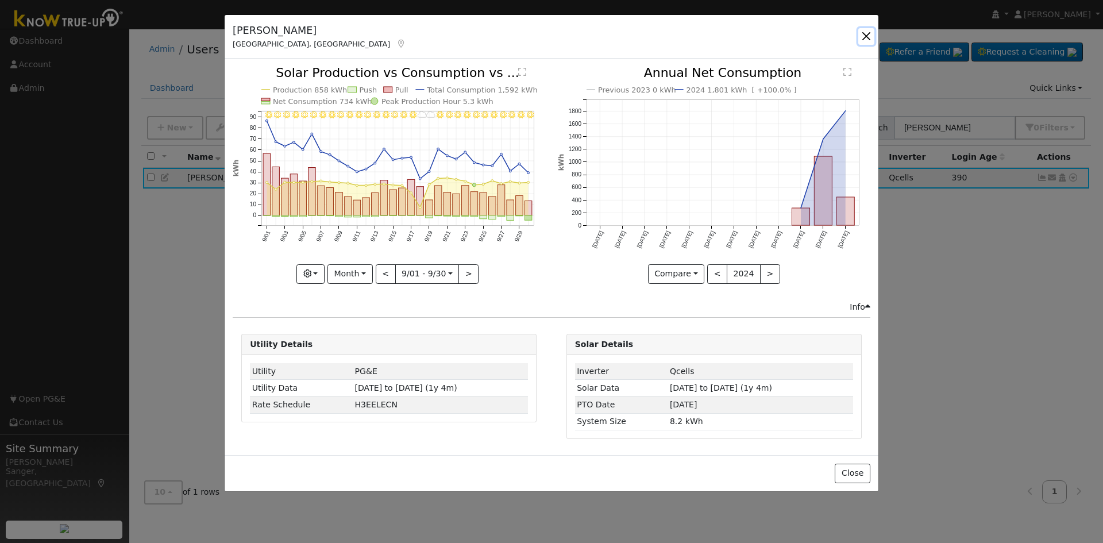
drag, startPoint x: 867, startPoint y: 33, endPoint x: 601, endPoint y: 125, distance: 281.5
click at [866, 33] on button "button" at bounding box center [866, 36] width 16 height 16
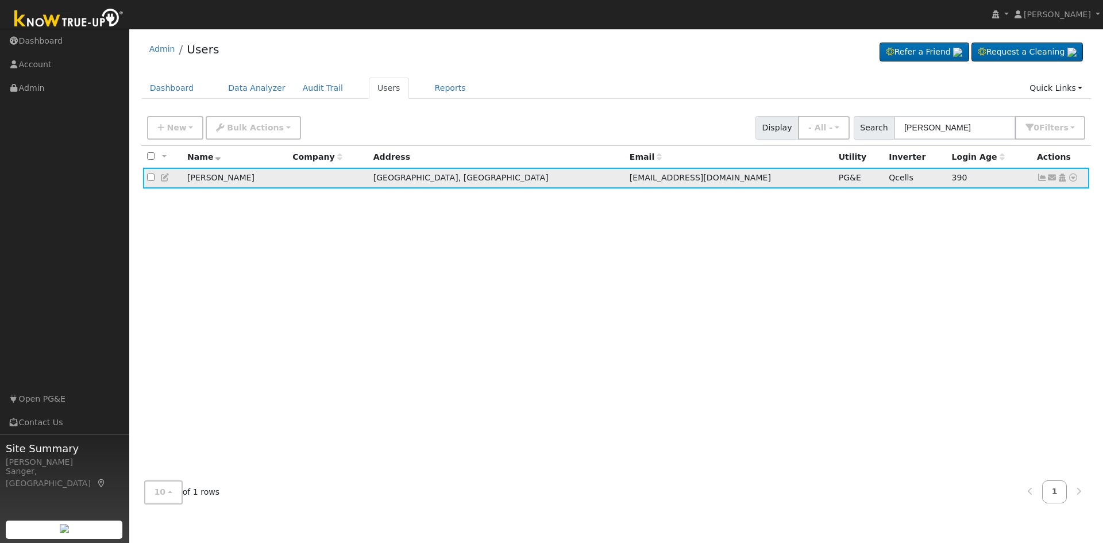
click at [165, 178] on icon at bounding box center [165, 178] width 10 height 8
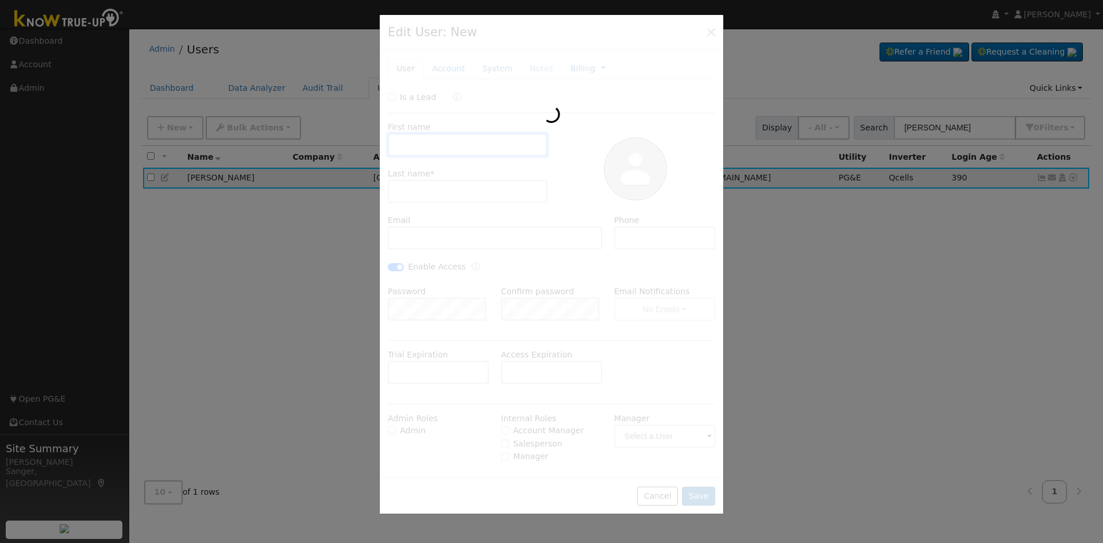
type input "07/29/2029"
type input "Connie"
type input "Gonzales"
type input "crgonzales2018@yahoo.com"
type input "6613332022"
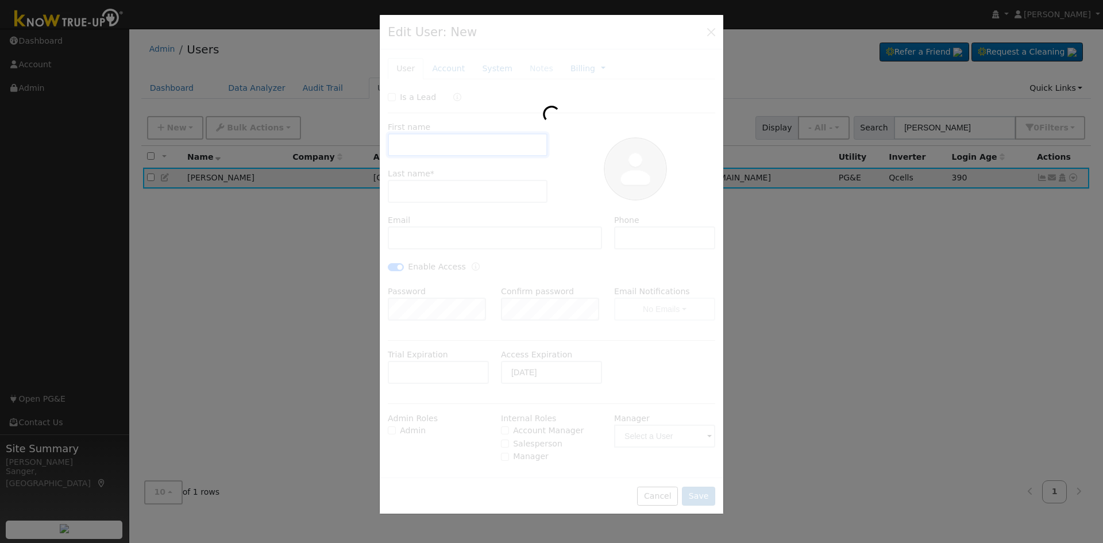
checkbox input "true"
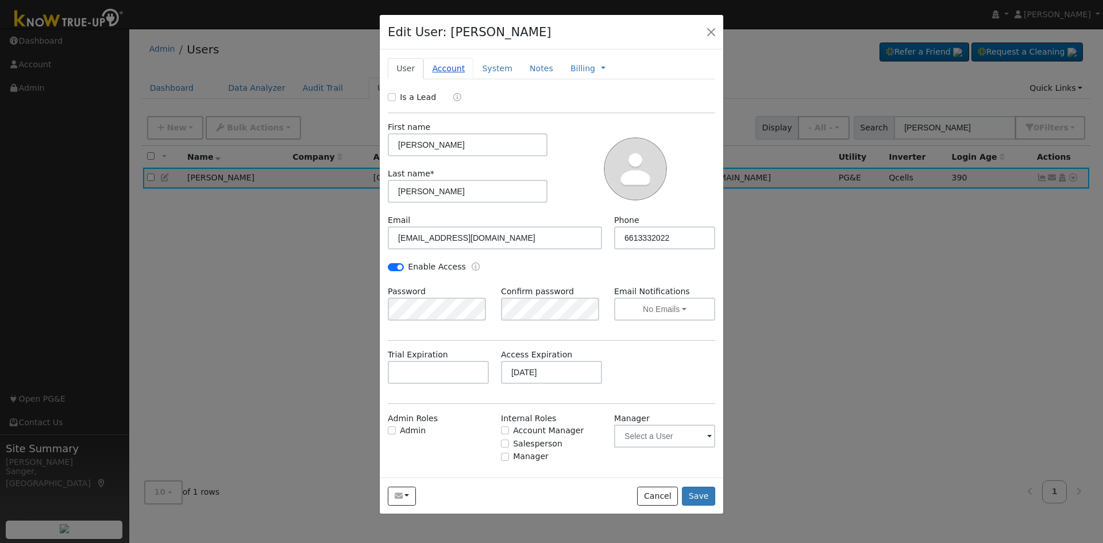
click at [446, 68] on link "Account" at bounding box center [448, 68] width 50 height 21
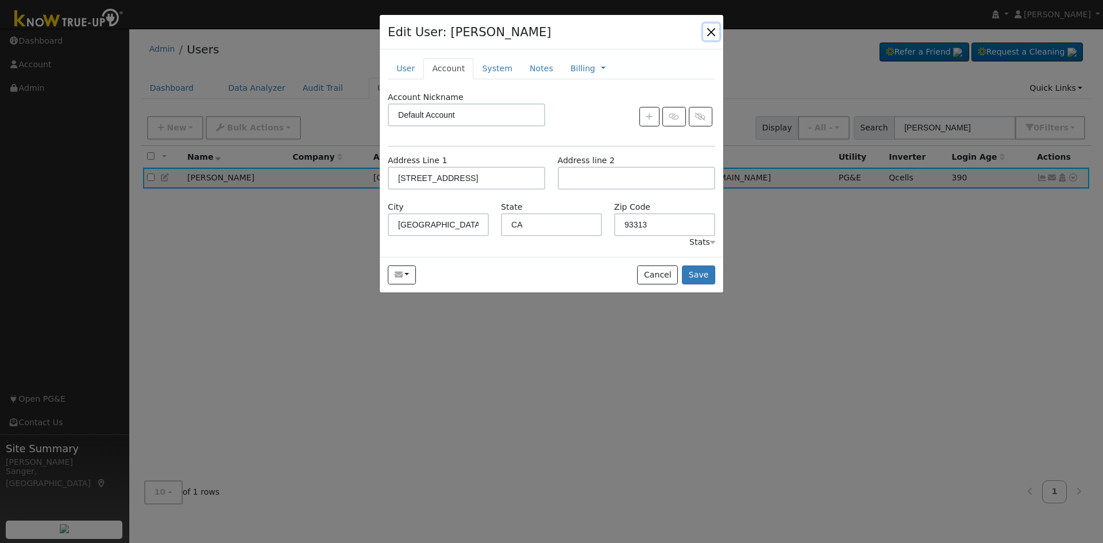
click at [712, 30] on button "button" at bounding box center [711, 32] width 16 height 16
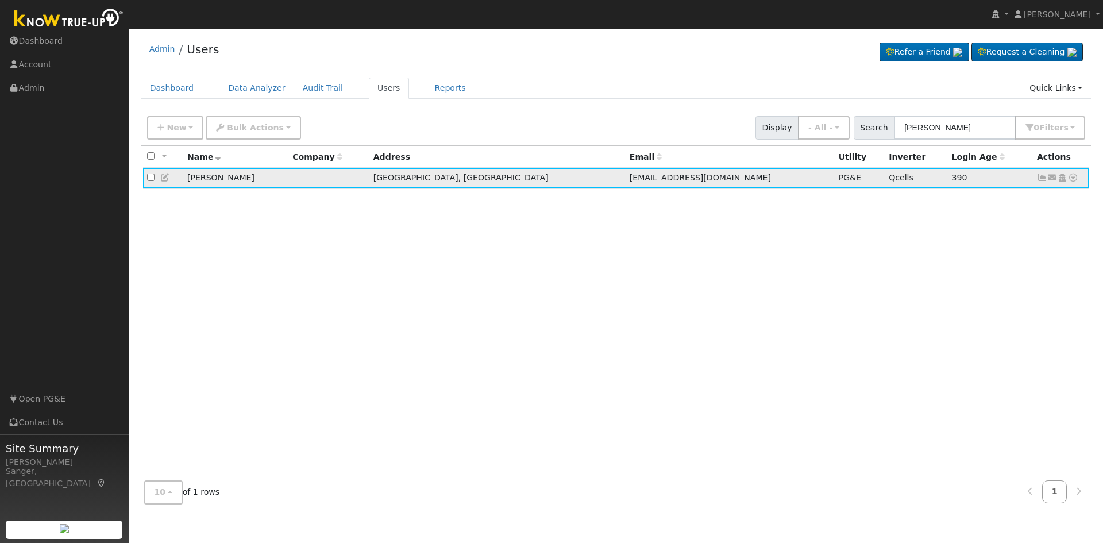
click at [1040, 178] on icon at bounding box center [1042, 178] width 10 height 8
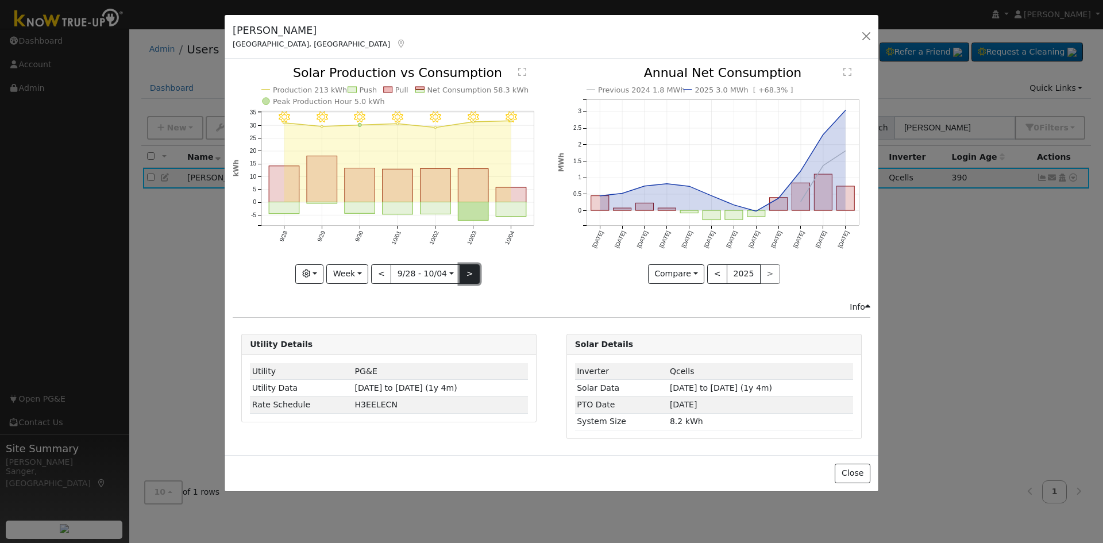
click at [469, 273] on button ">" at bounding box center [470, 274] width 20 height 20
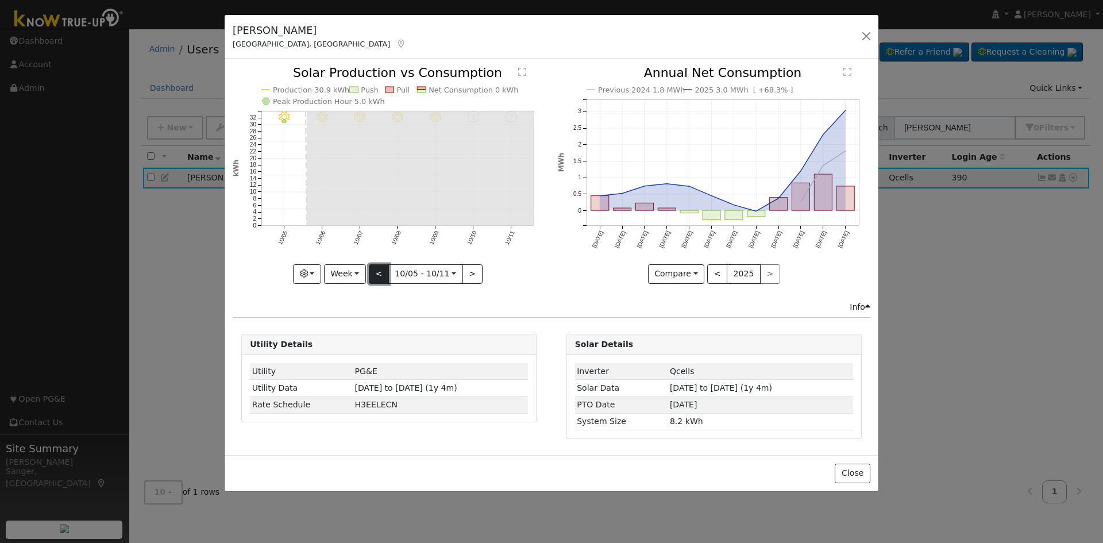
click at [376, 276] on button "<" at bounding box center [379, 274] width 20 height 20
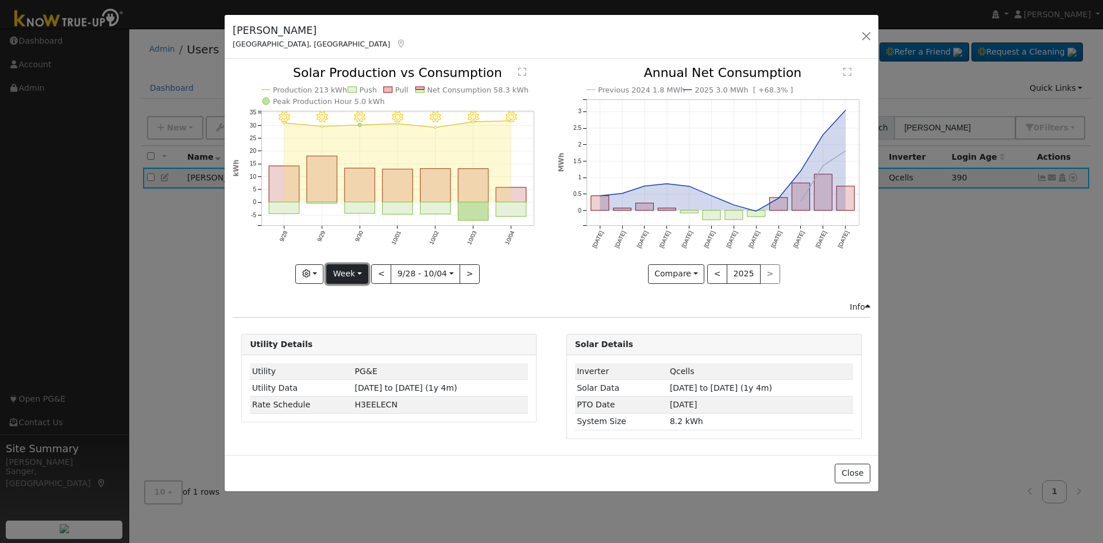
click at [353, 273] on button "Week" at bounding box center [347, 274] width 42 height 20
click at [357, 346] on link "Year" at bounding box center [367, 346] width 80 height 16
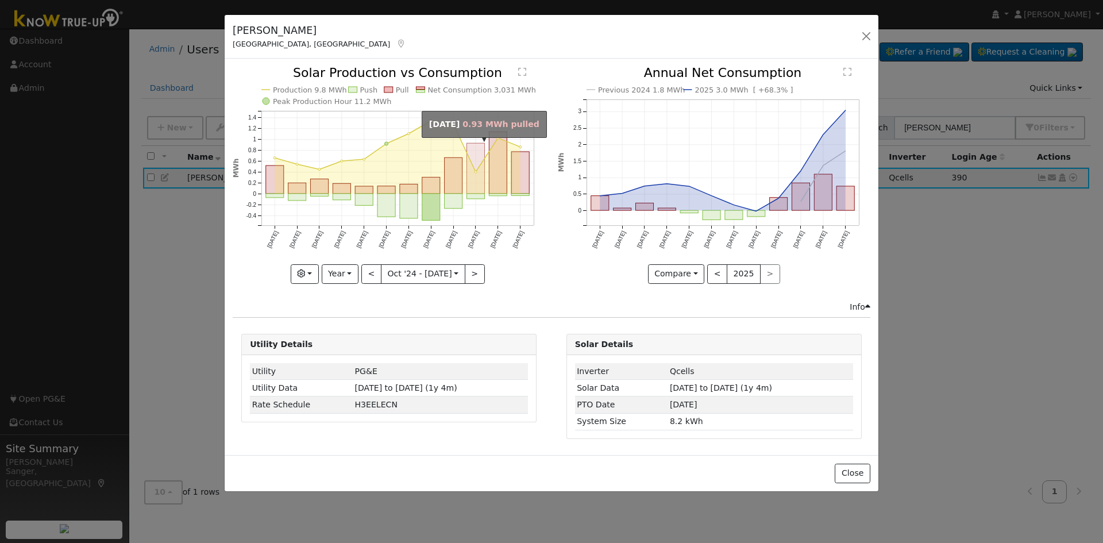
click at [476, 182] on rect "onclick=""" at bounding box center [476, 169] width 18 height 51
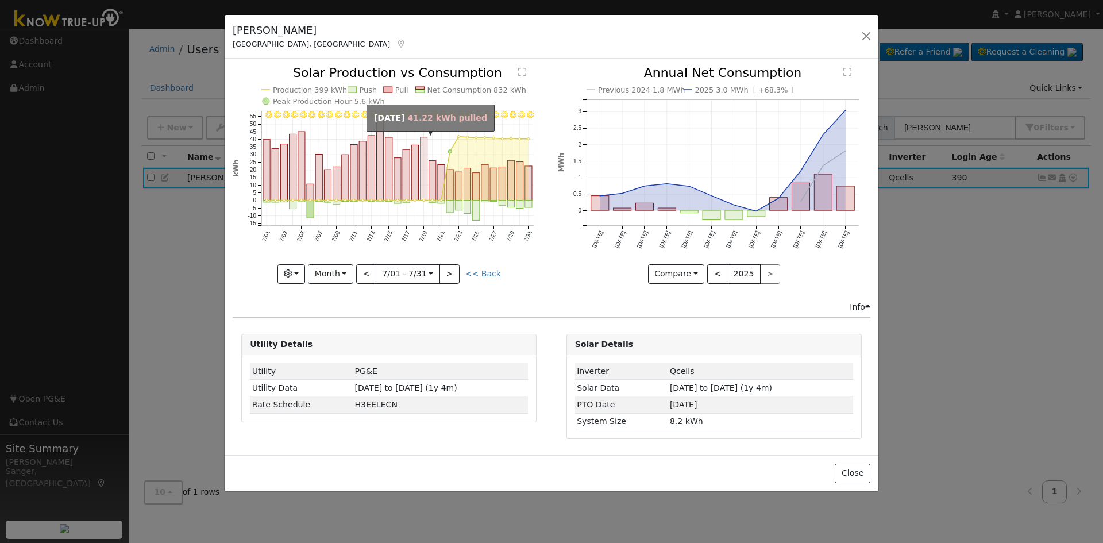
click at [425, 178] on rect "onclick=""" at bounding box center [424, 168] width 7 height 63
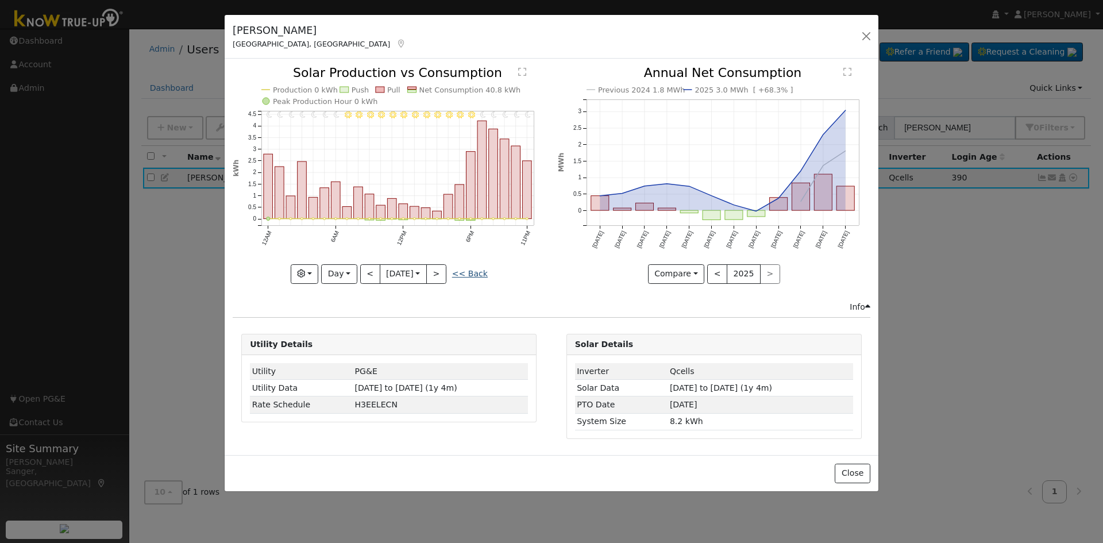
click at [467, 276] on link "<< Back" at bounding box center [470, 273] width 36 height 9
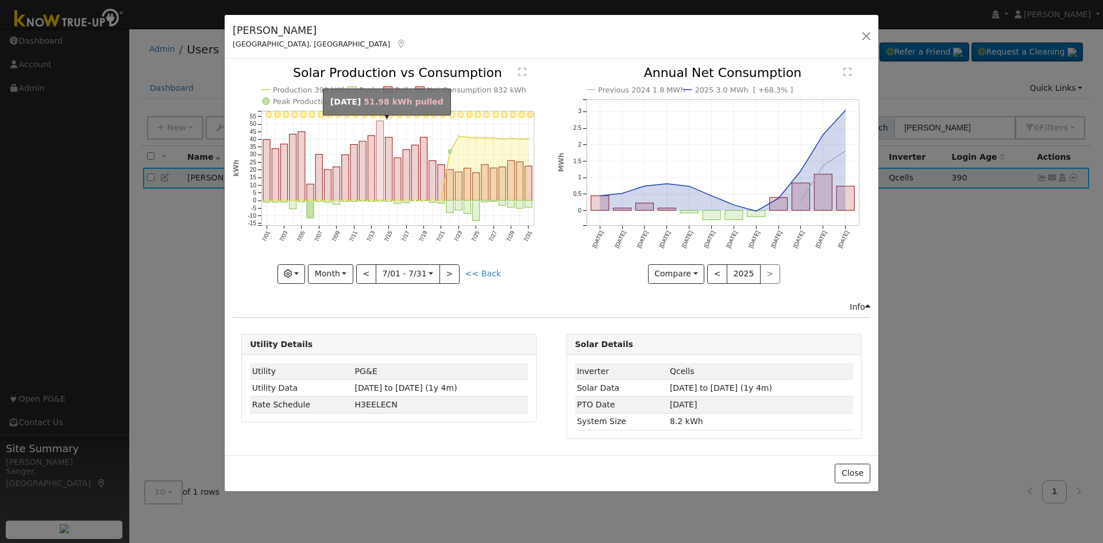
click at [381, 163] on rect "onclick=""" at bounding box center [380, 160] width 7 height 79
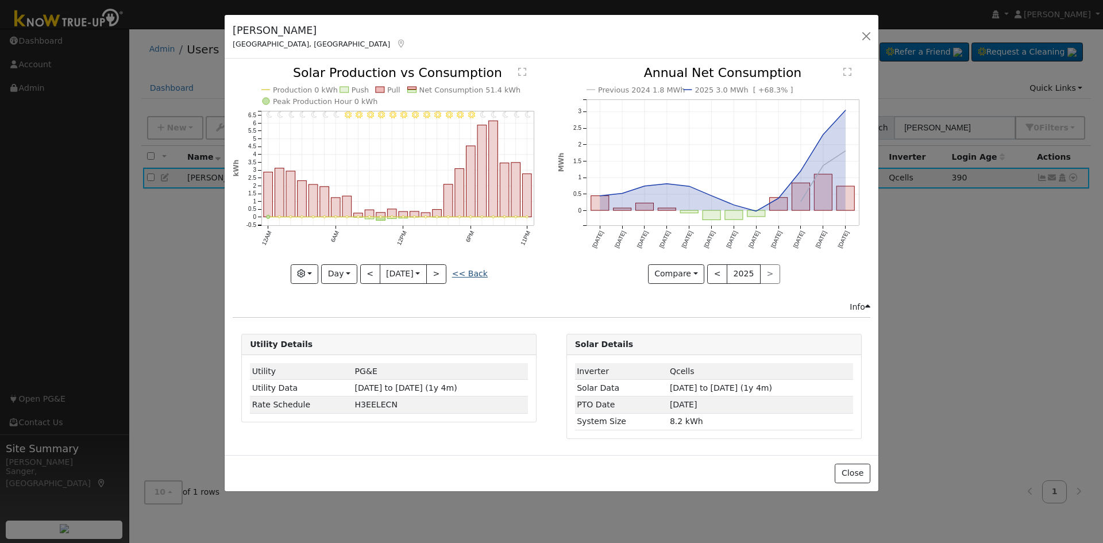
click at [479, 273] on link "<< Back" at bounding box center [470, 273] width 36 height 9
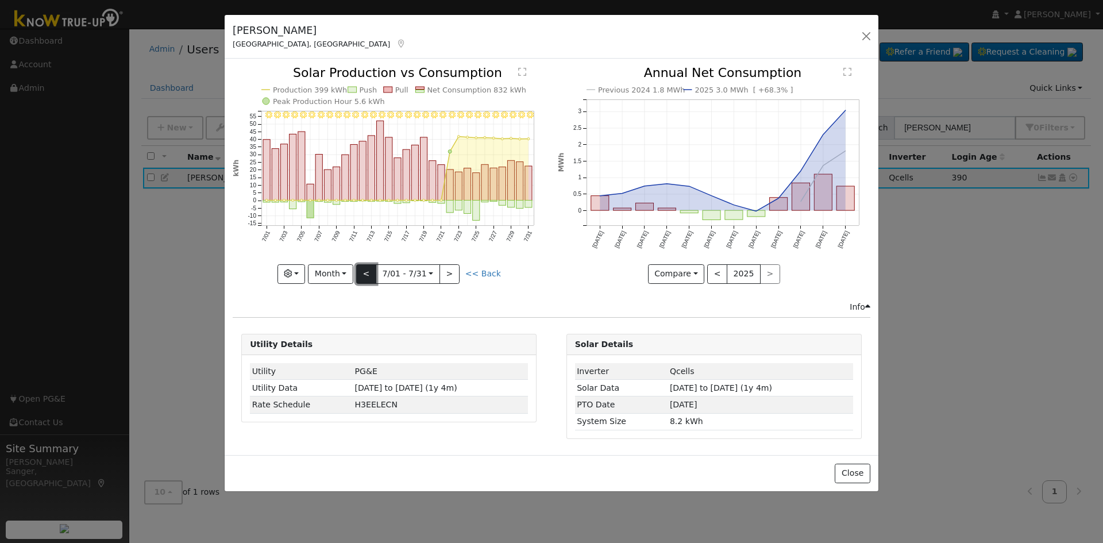
click at [367, 272] on button "<" at bounding box center [366, 274] width 20 height 20
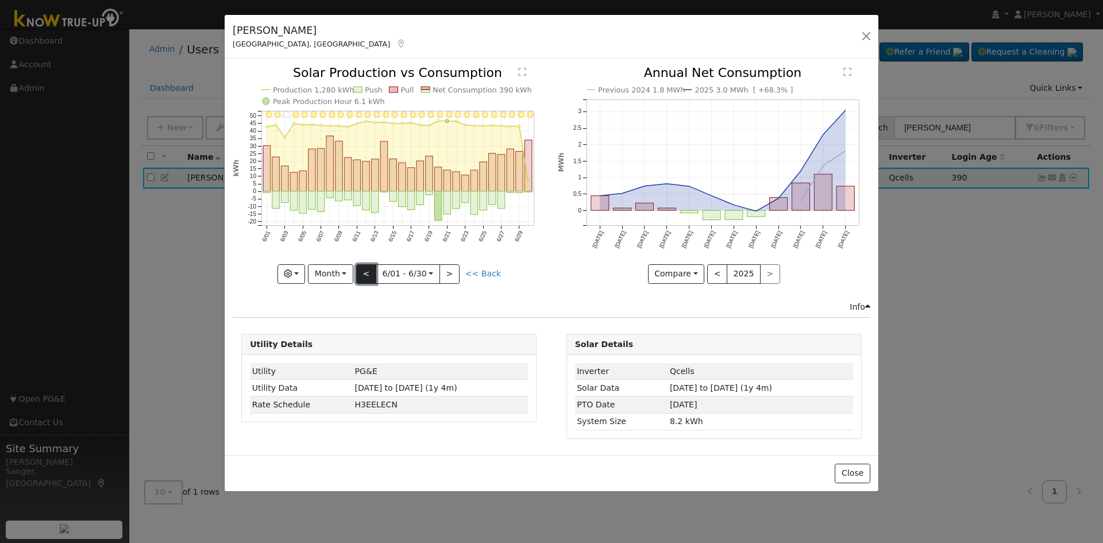
click at [367, 272] on button "<" at bounding box center [366, 274] width 20 height 20
type input "2025-05-01"
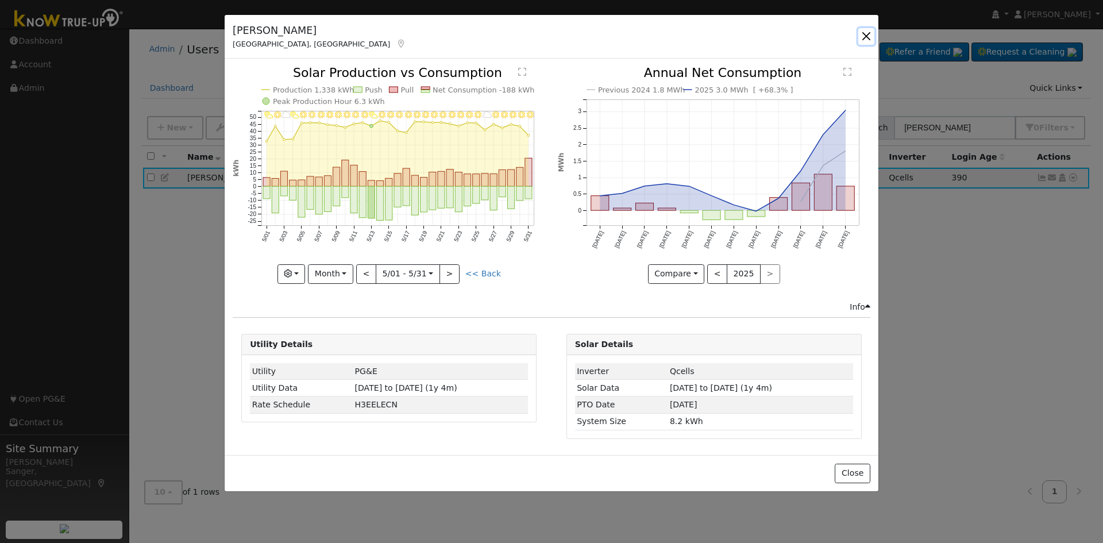
click at [868, 35] on button "button" at bounding box center [866, 36] width 16 height 16
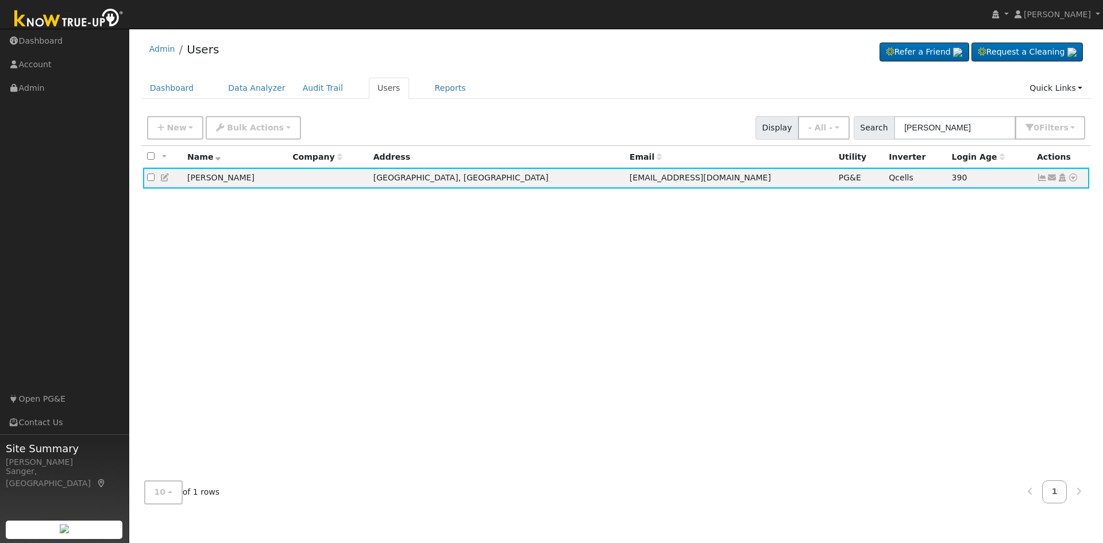
click at [48, 494] on div "Site Summary Adriana Pointdexter Sanger, CA" at bounding box center [64, 491] width 129 height 115
click at [1041, 178] on icon at bounding box center [1042, 178] width 10 height 8
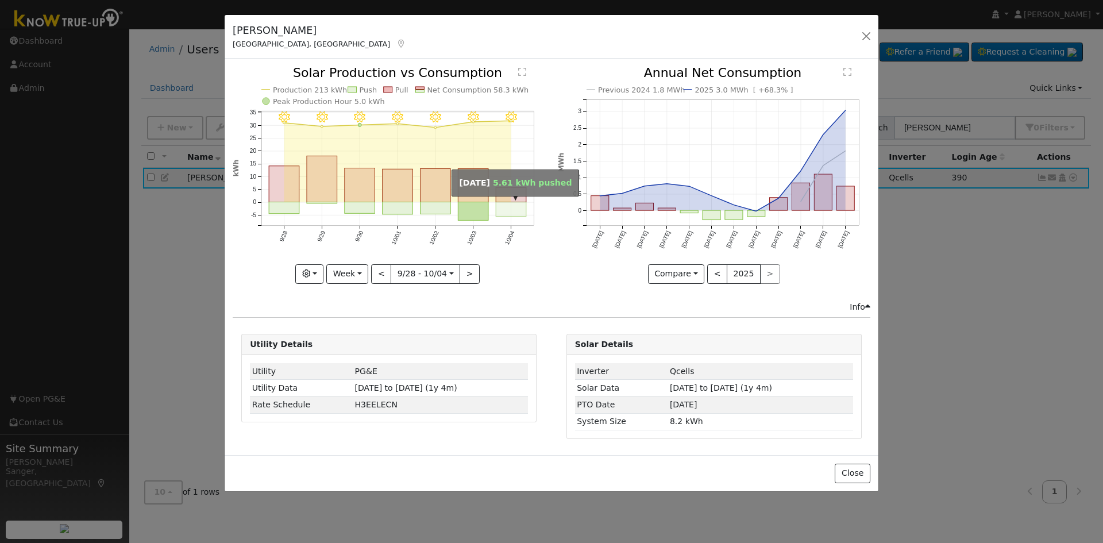
click at [517, 207] on rect "onclick=""" at bounding box center [511, 209] width 30 height 14
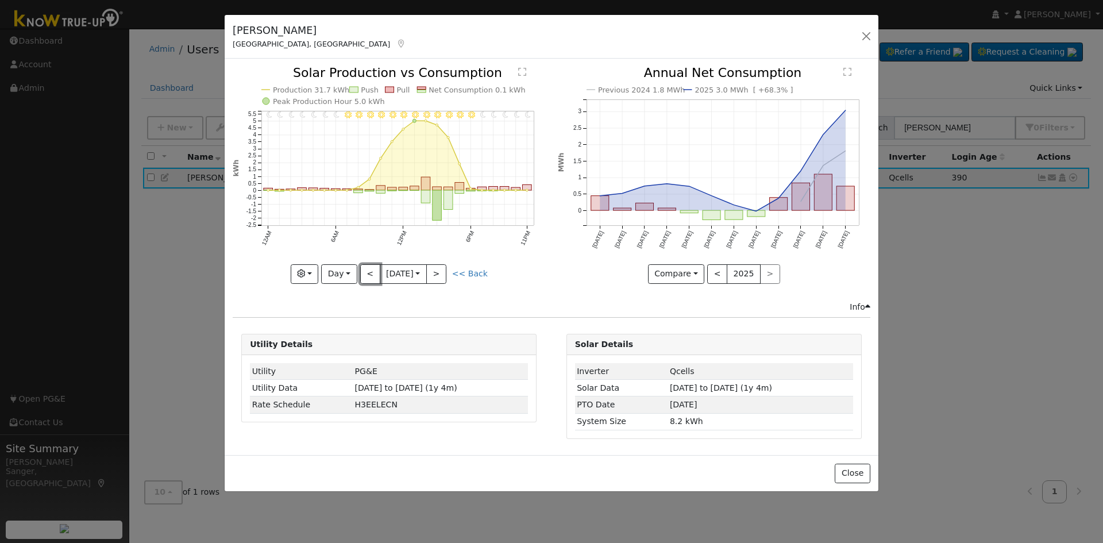
click at [363, 271] on button "<" at bounding box center [370, 274] width 20 height 20
click at [0, 0] on div at bounding box center [0, 0] width 0 height 0
click at [368, 275] on button "<" at bounding box center [370, 274] width 20 height 20
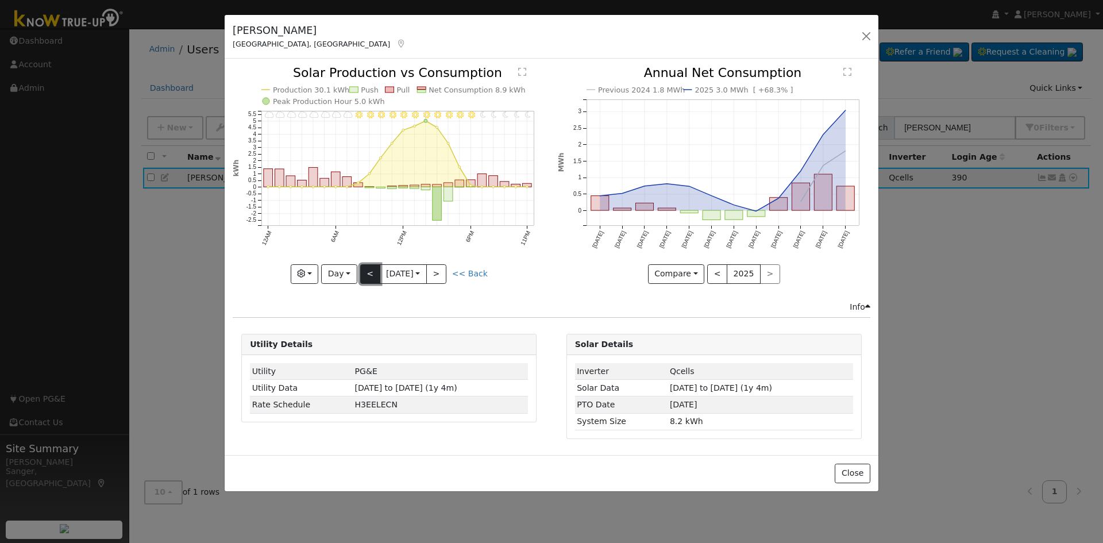
click at [368, 275] on button "<" at bounding box center [370, 274] width 20 height 20
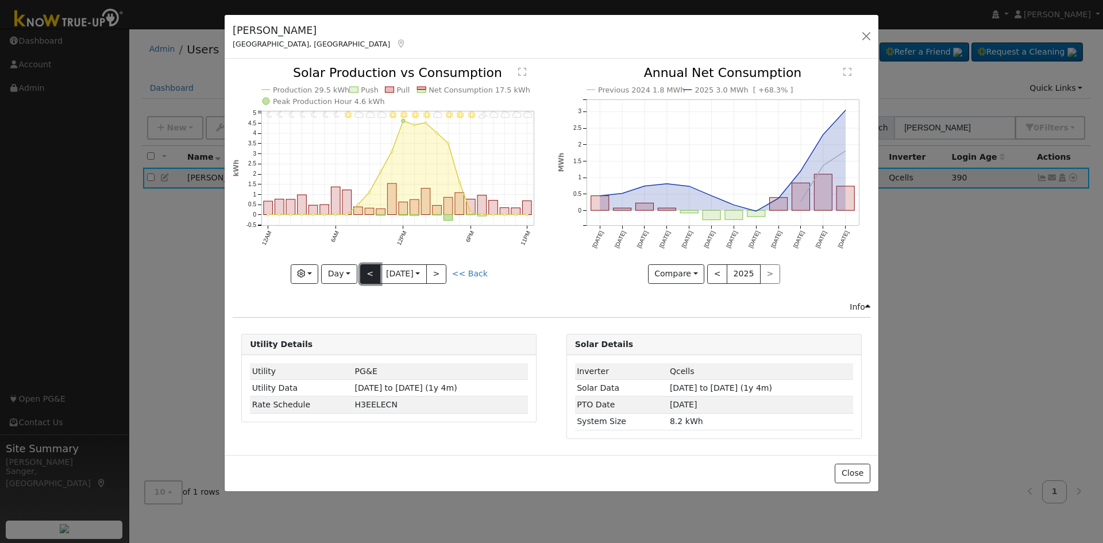
click at [368, 275] on button "<" at bounding box center [370, 274] width 20 height 20
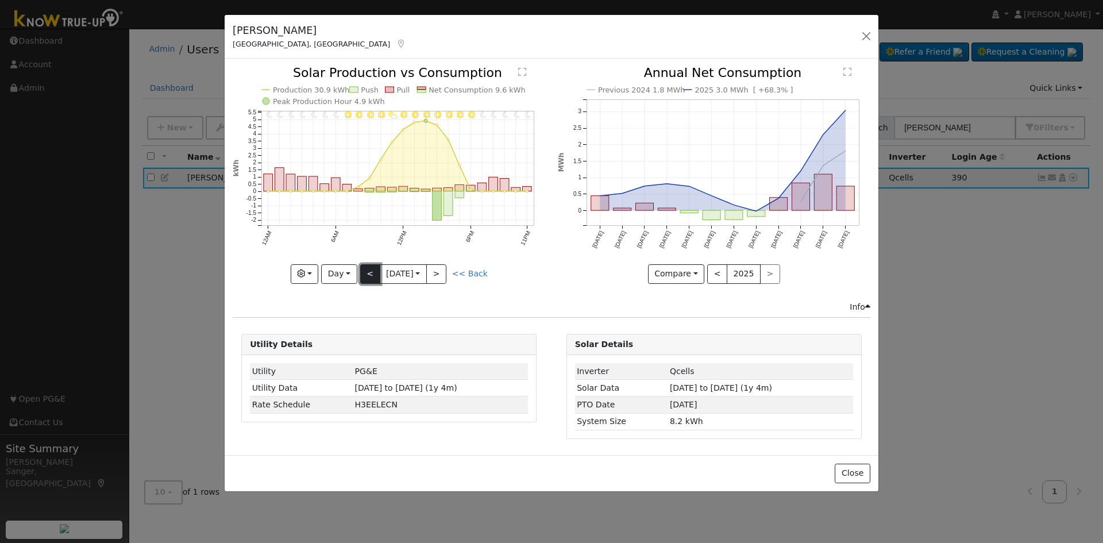
click at [368, 275] on button "<" at bounding box center [370, 274] width 20 height 20
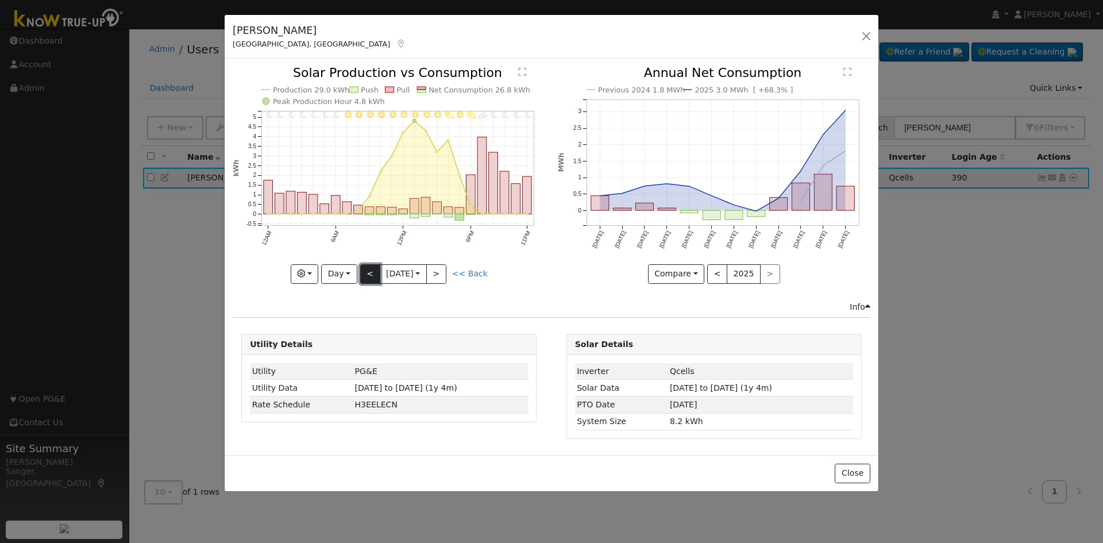
click at [368, 275] on button "<" at bounding box center [370, 274] width 20 height 20
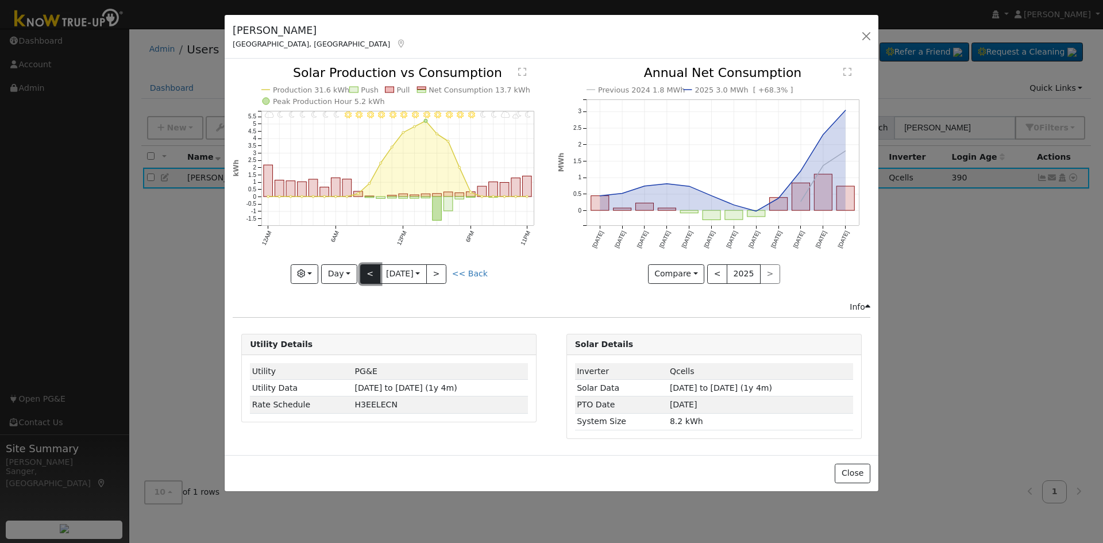
click at [368, 275] on button "<" at bounding box center [370, 274] width 20 height 20
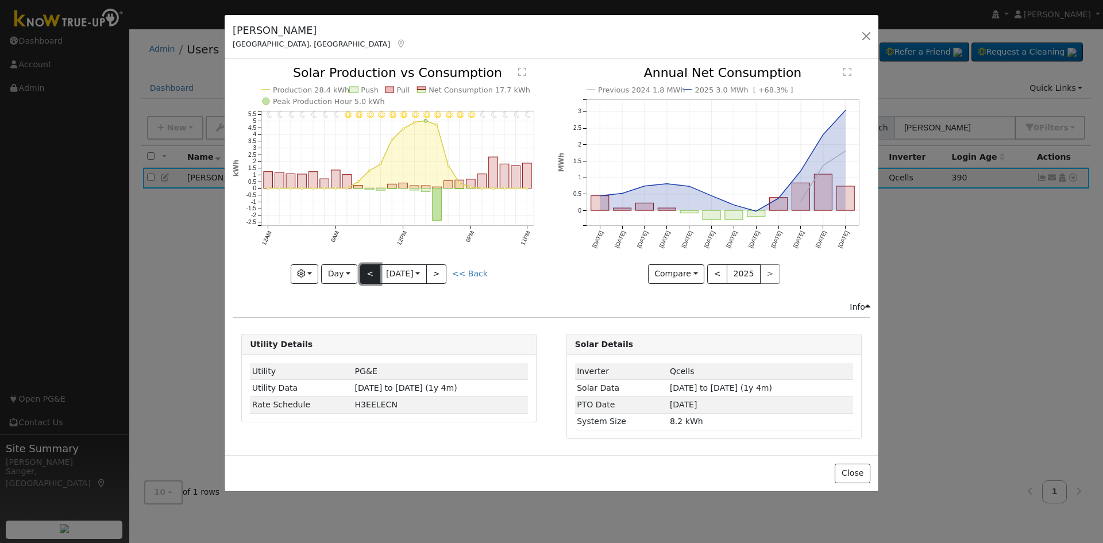
click at [368, 275] on button "<" at bounding box center [370, 274] width 20 height 20
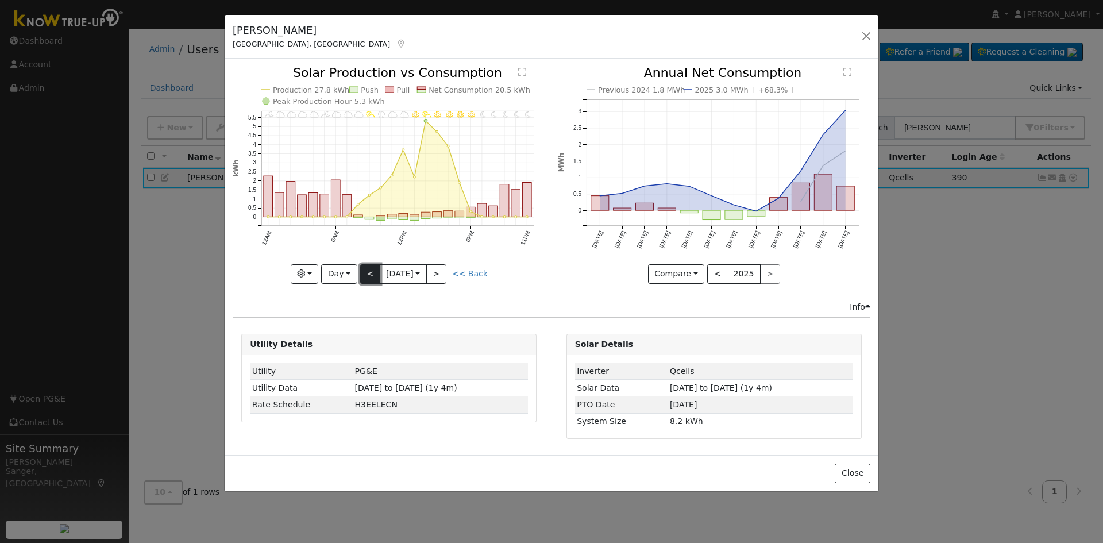
click at [368, 275] on button "<" at bounding box center [370, 274] width 20 height 20
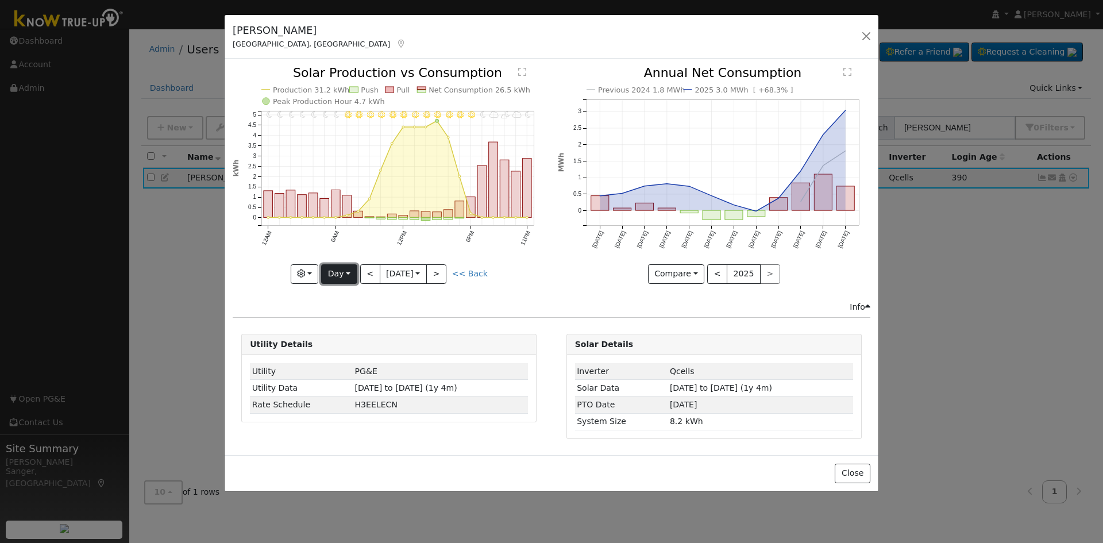
click at [332, 278] on button "Day" at bounding box center [339, 274] width 36 height 20
click at [350, 330] on link "Month" at bounding box center [362, 330] width 80 height 16
type input "[DATE]"
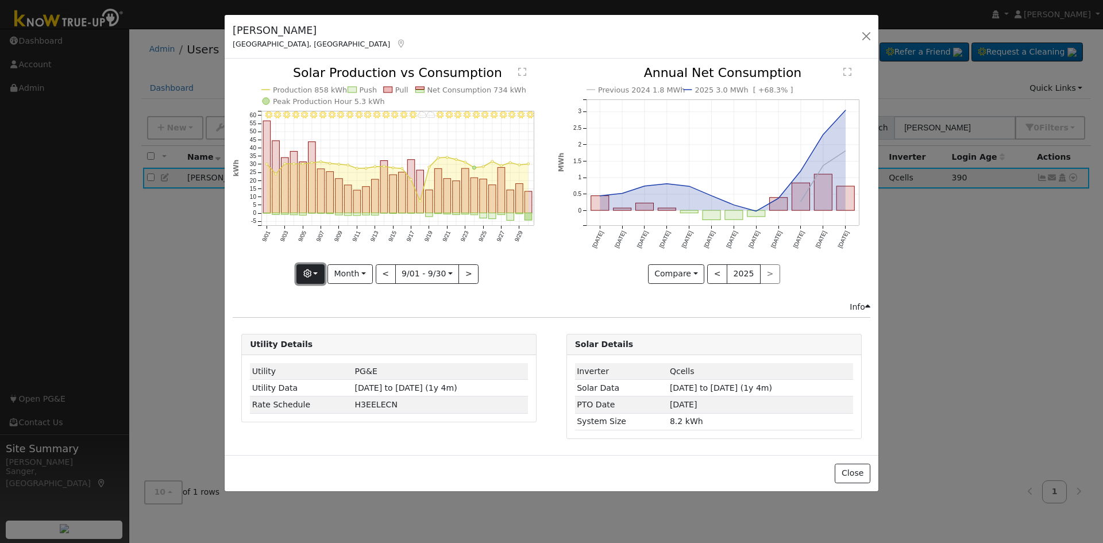
click at [311, 275] on icon "button" at bounding box center [307, 273] width 8 height 8
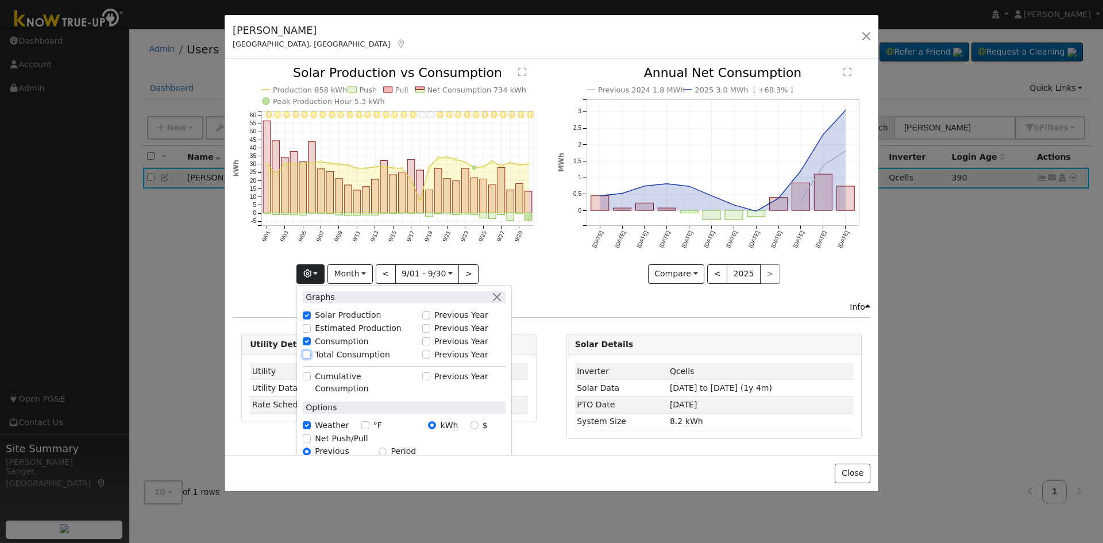
click at [309, 352] on input "Total Consumption" at bounding box center [307, 354] width 8 height 8
checkbox input "true"
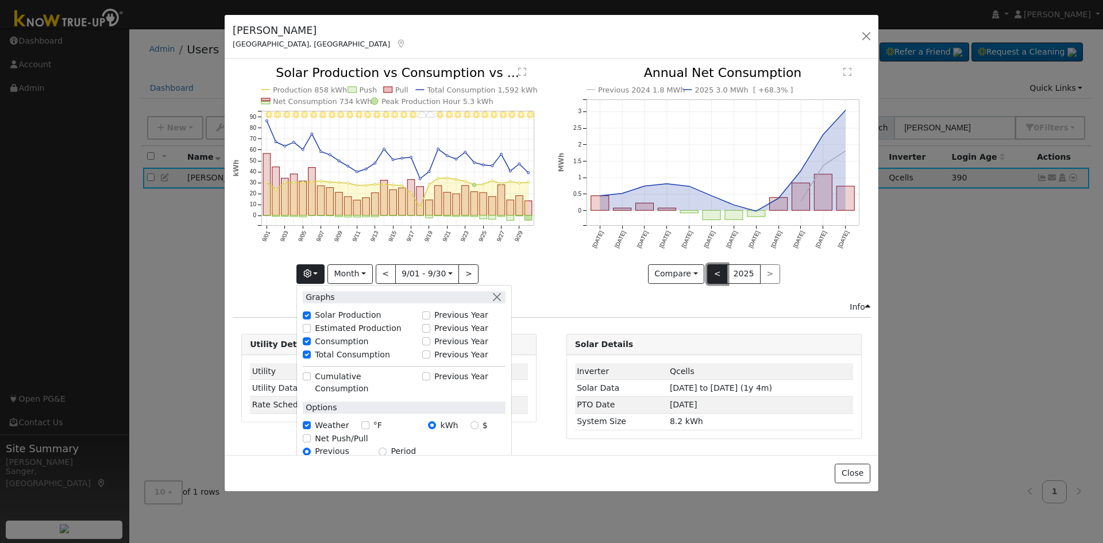
click at [715, 273] on button "<" at bounding box center [717, 274] width 20 height 20
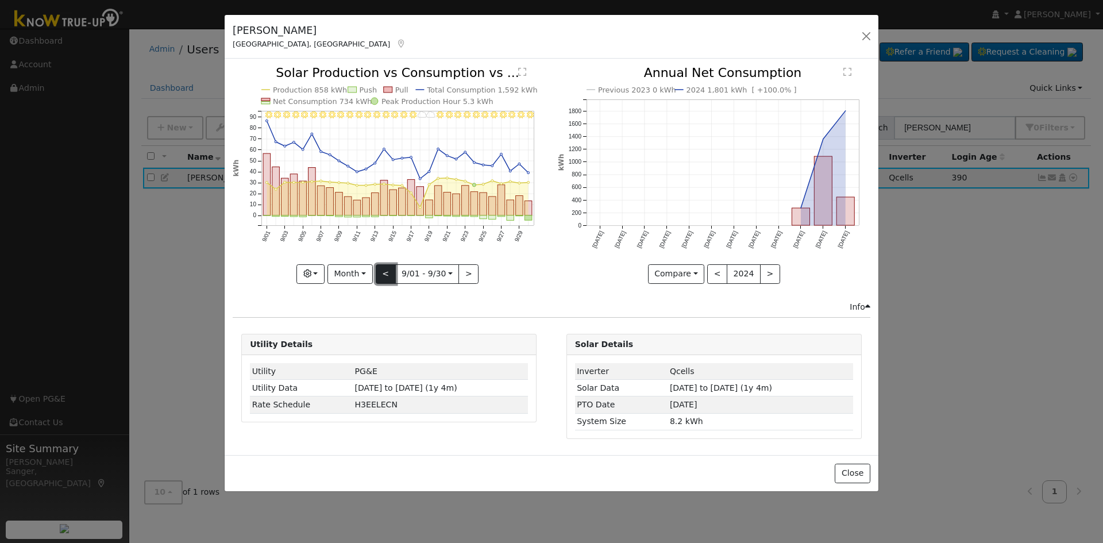
click at [388, 274] on button "<" at bounding box center [386, 274] width 20 height 20
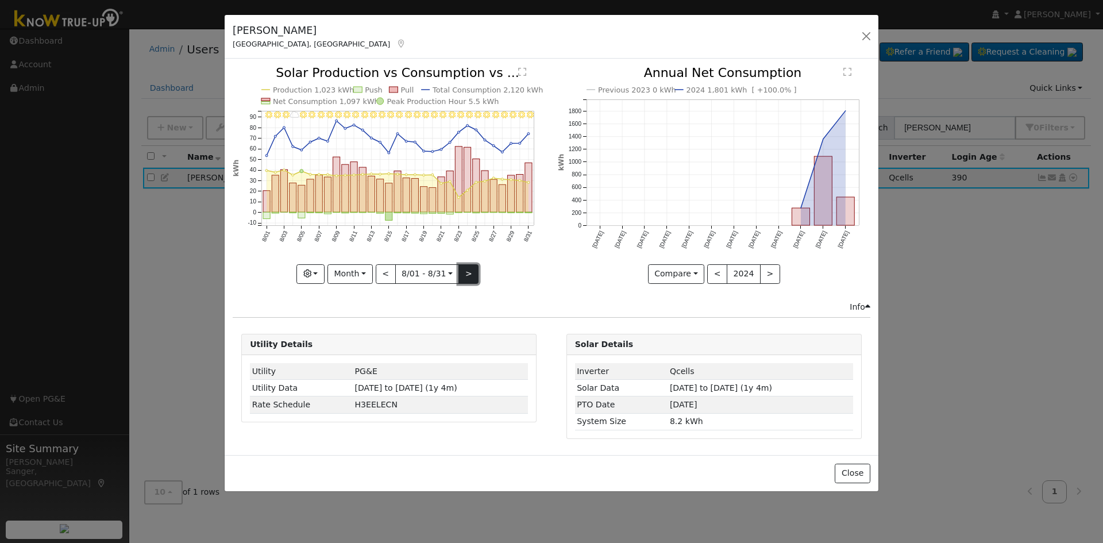
click at [468, 272] on button ">" at bounding box center [468, 274] width 20 height 20
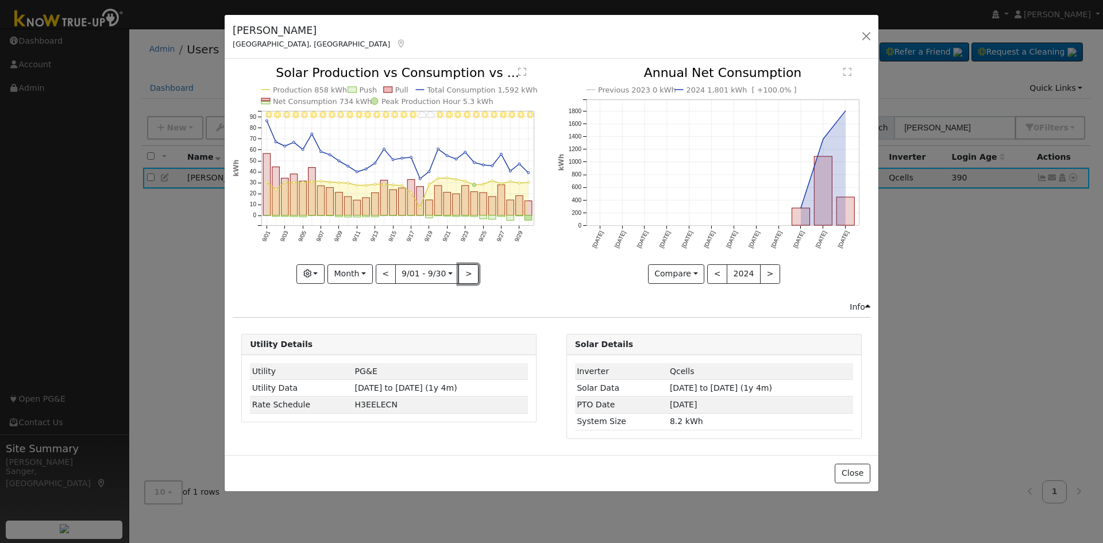
click at [467, 272] on button ">" at bounding box center [468, 274] width 20 height 20
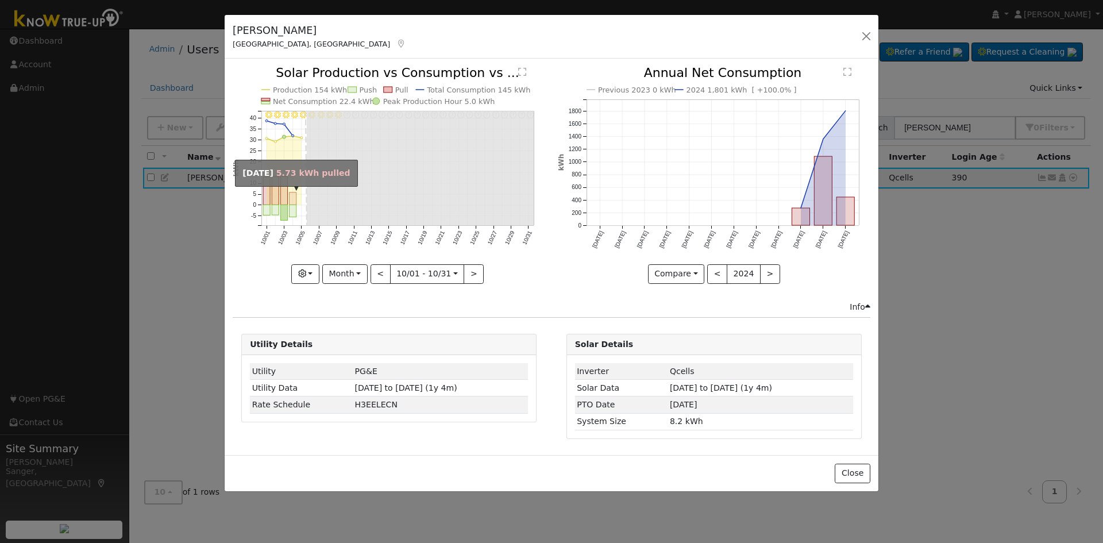
click at [292, 204] on rect "onclick=""" at bounding box center [293, 198] width 7 height 13
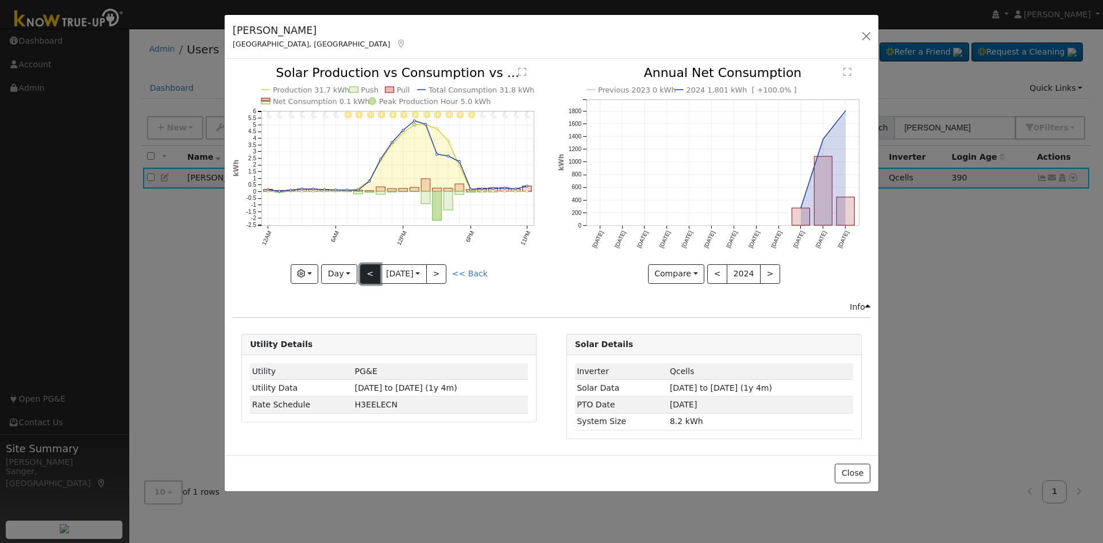
click at [371, 276] on button "<" at bounding box center [370, 274] width 20 height 20
click at [367, 275] on button "<" at bounding box center [370, 274] width 20 height 20
click at [368, 274] on button "<" at bounding box center [370, 274] width 20 height 20
type input "[DATE]"
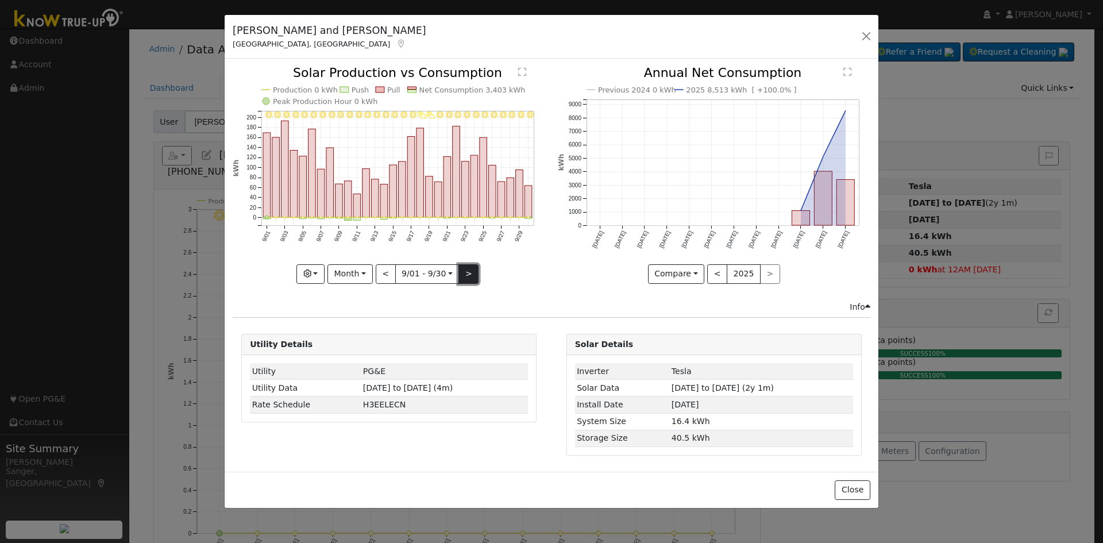
click at [465, 269] on button ">" at bounding box center [468, 274] width 20 height 20
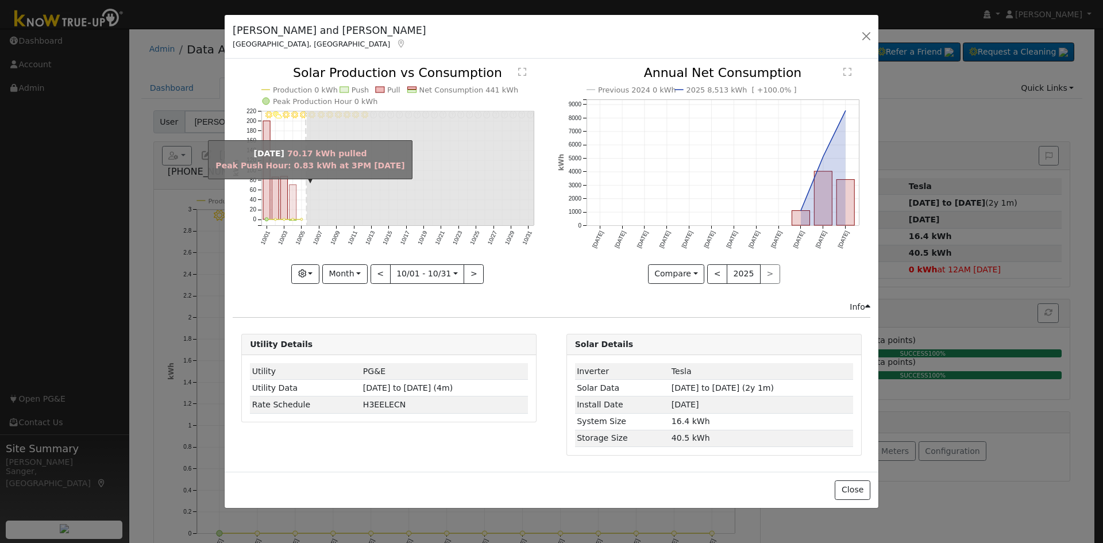
click at [291, 207] on rect "onclick=""" at bounding box center [293, 202] width 7 height 34
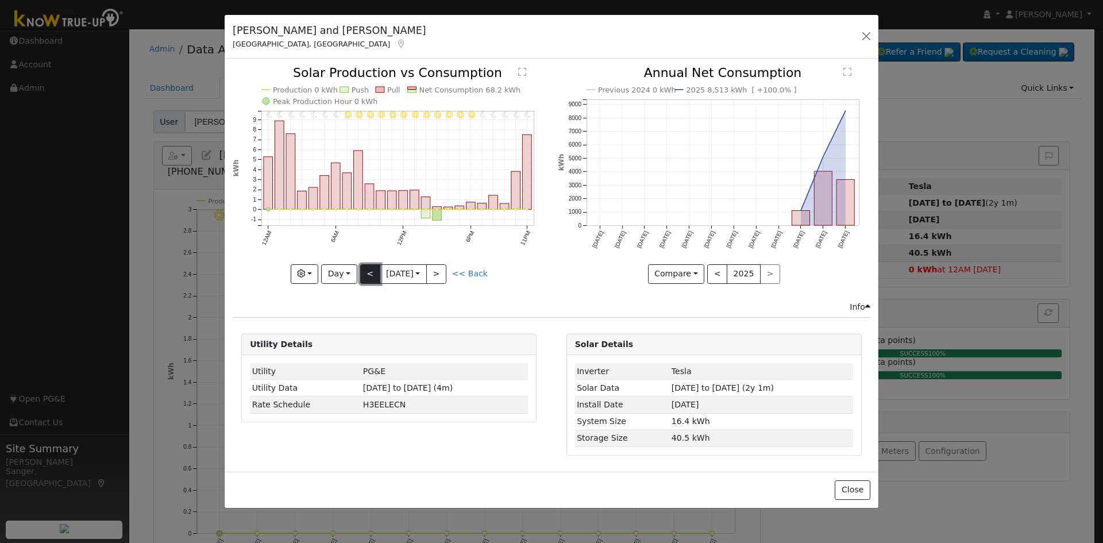
click at [372, 273] on button "<" at bounding box center [370, 274] width 20 height 20
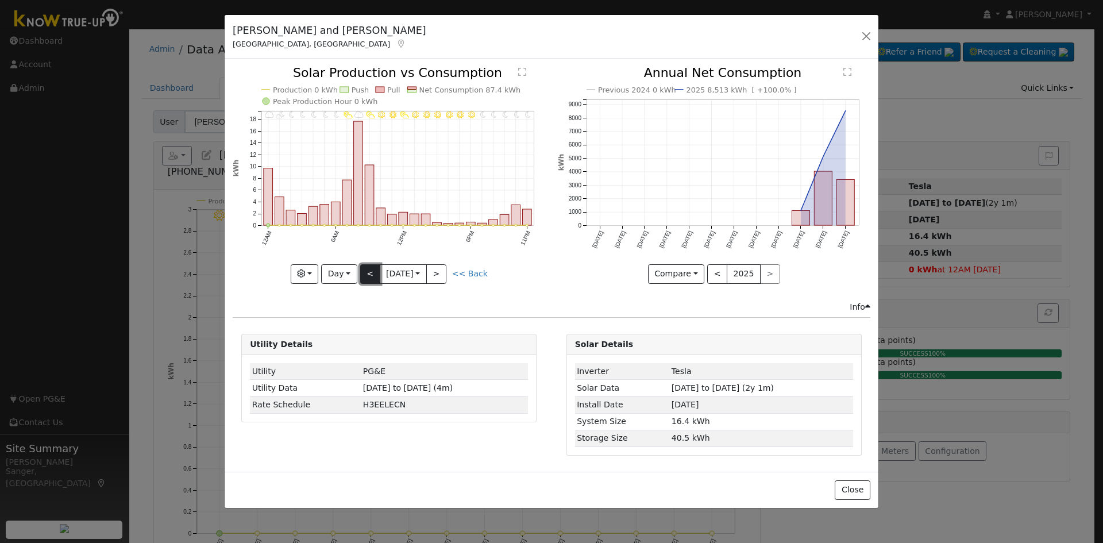
click at [372, 273] on button "<" at bounding box center [370, 274] width 20 height 20
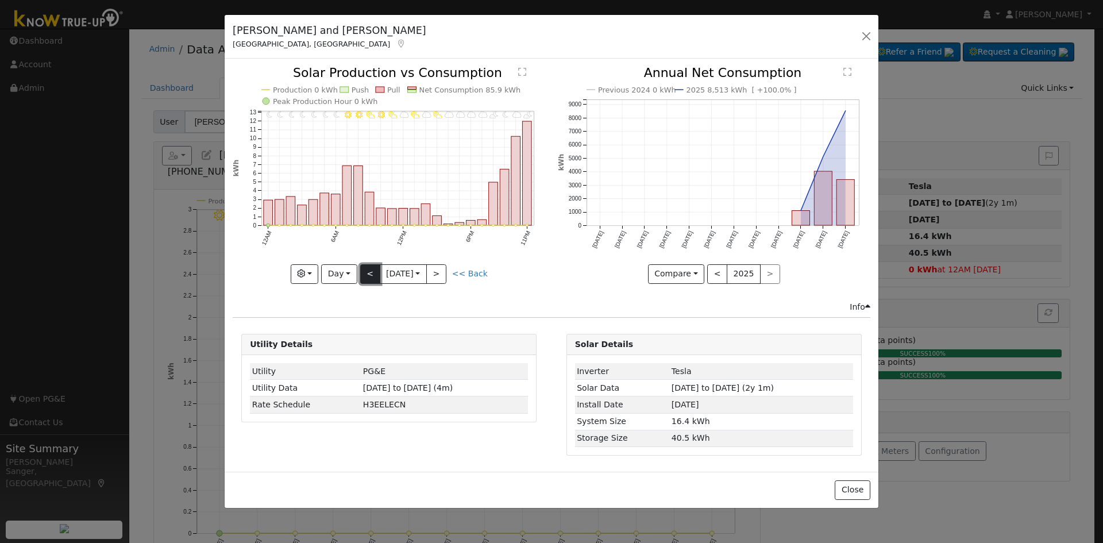
click at [372, 273] on button "<" at bounding box center [370, 274] width 20 height 20
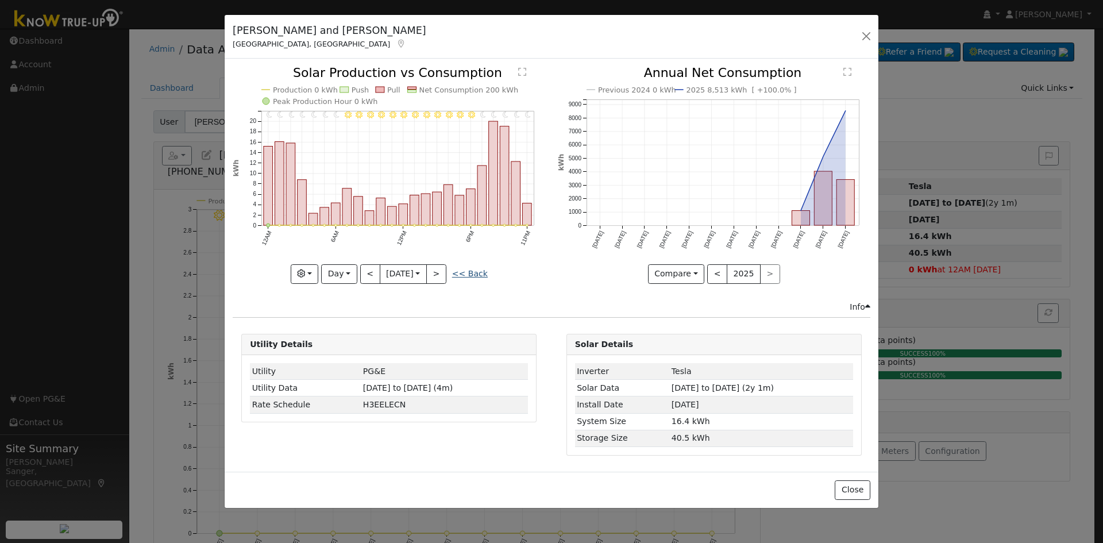
click at [476, 275] on link "<< Back" at bounding box center [470, 273] width 36 height 9
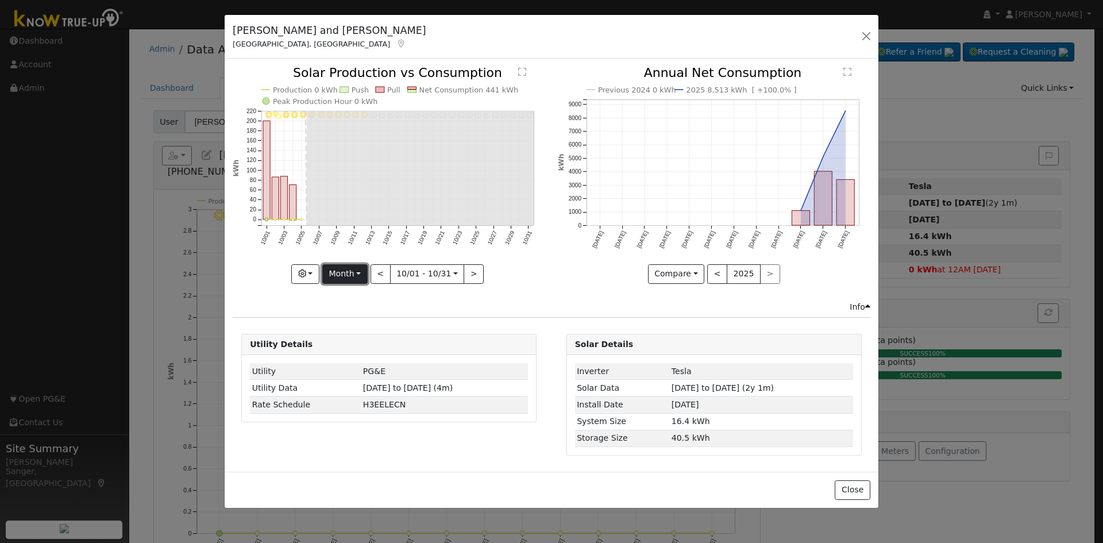
click at [351, 272] on button "Month" at bounding box center [344, 274] width 45 height 20
click at [380, 268] on button "<" at bounding box center [381, 274] width 20 height 20
type input "[DATE]"
